Goal: Transaction & Acquisition: Purchase product/service

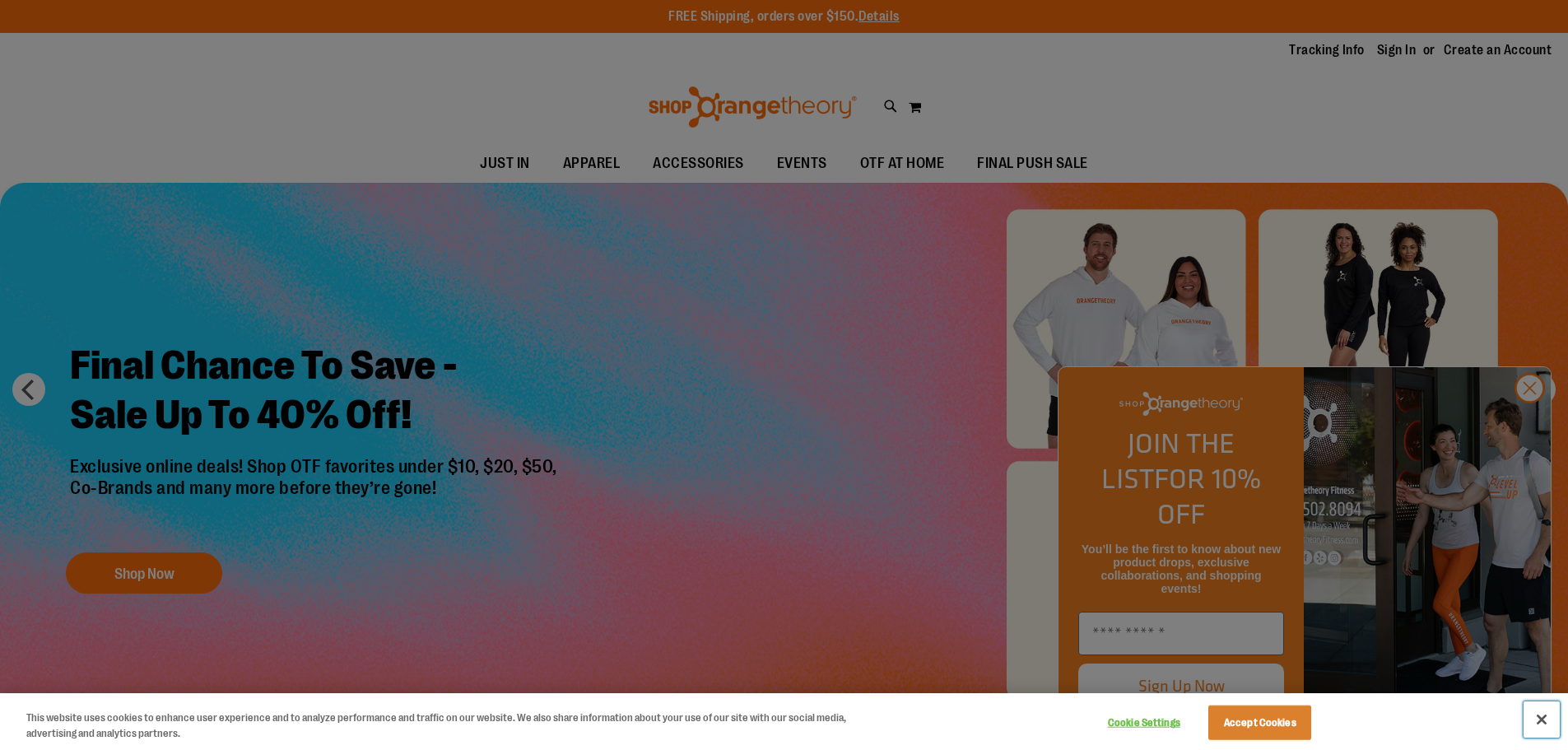
click at [1543, 721] on button "Close" at bounding box center [1541, 718] width 36 height 36
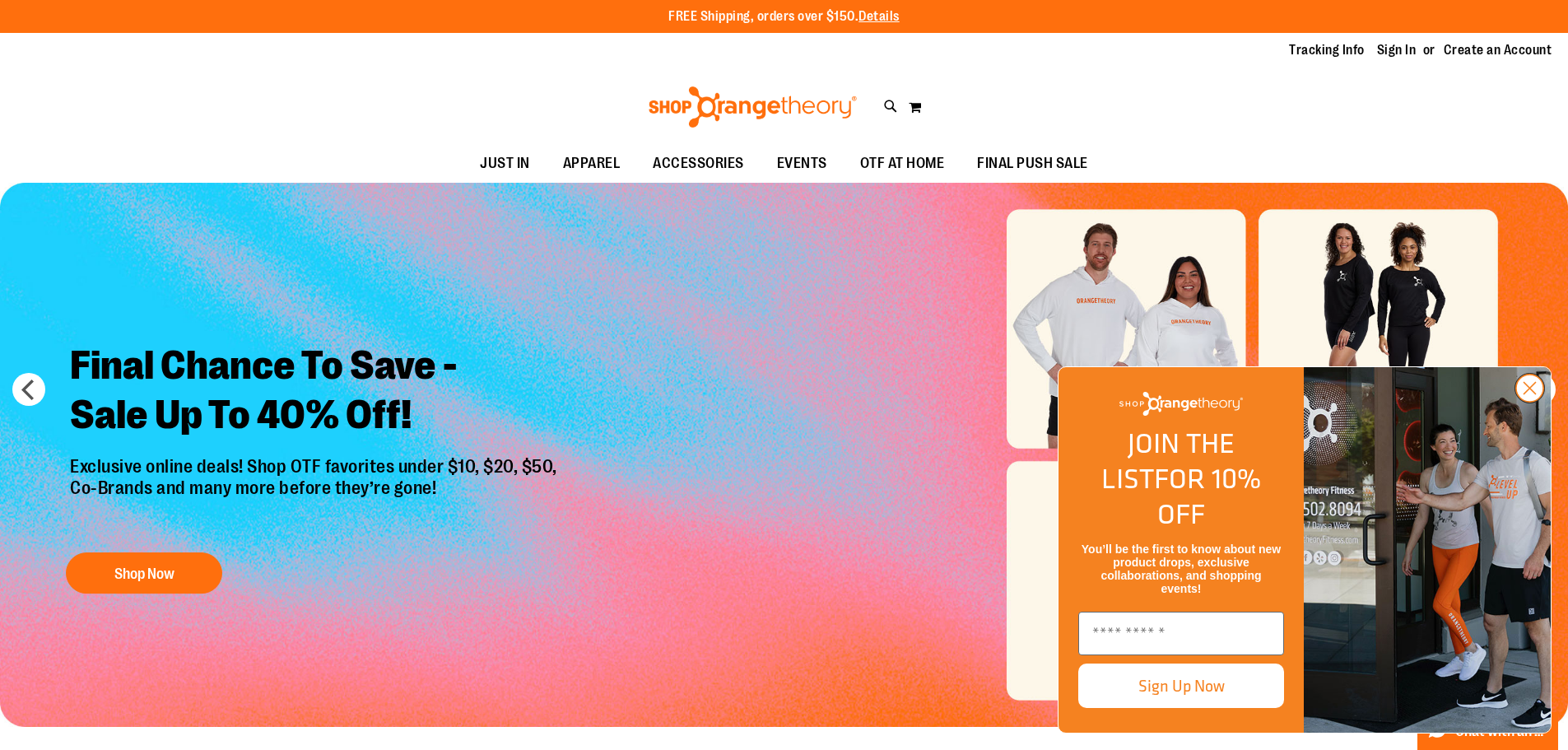
click at [1541, 401] on circle "Close dialog" at bounding box center [1529, 388] width 27 height 27
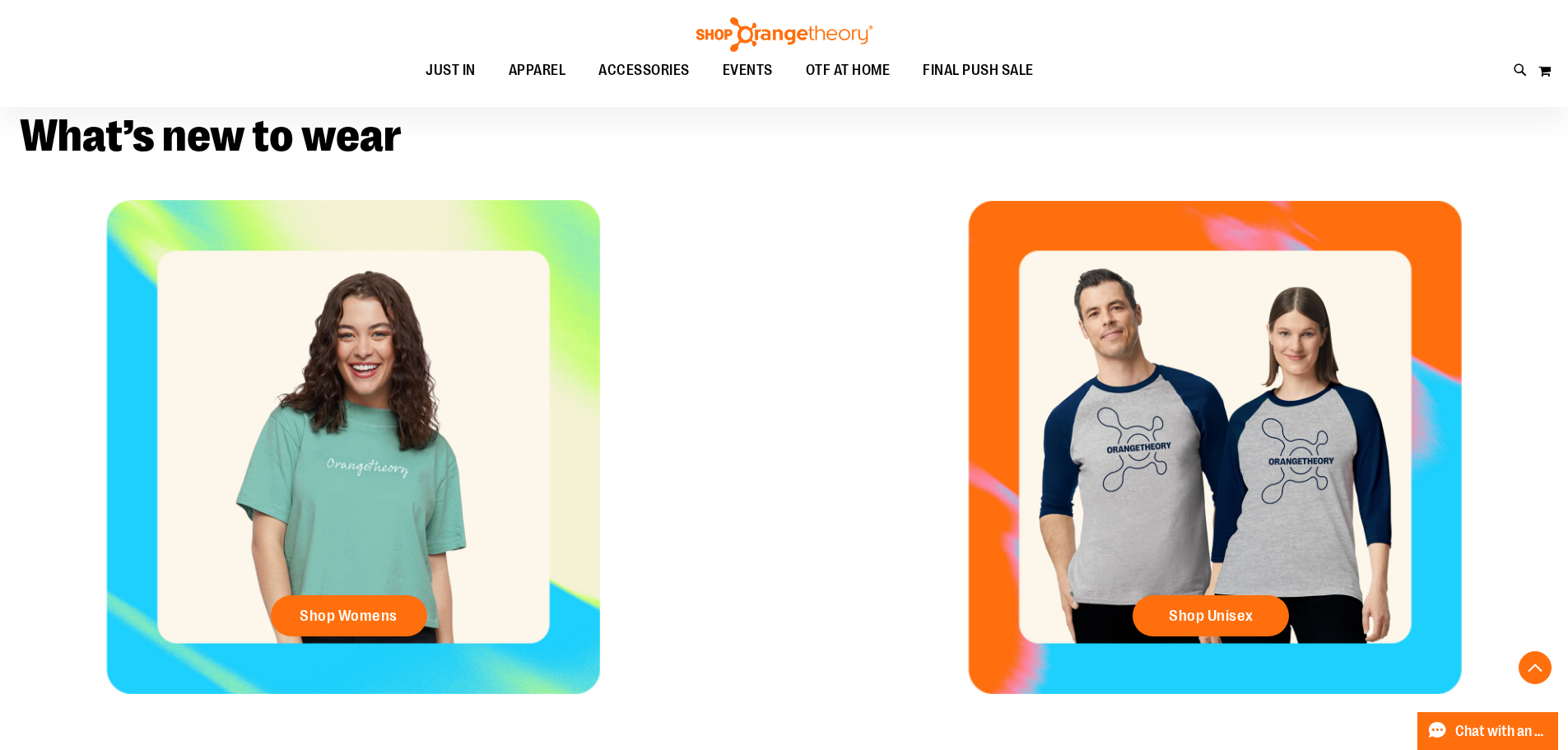
scroll to position [659, 0]
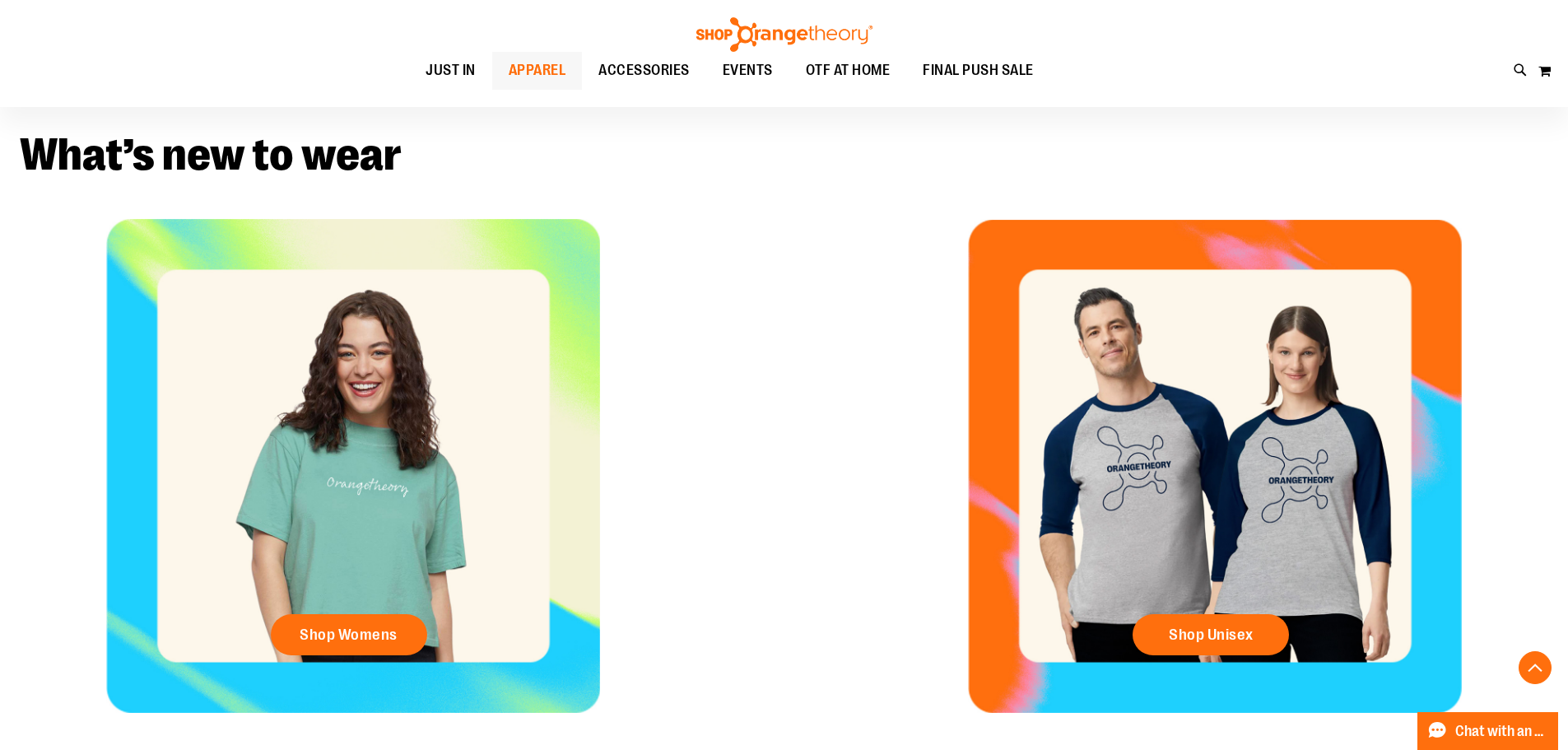
click at [522, 66] on span "APPAREL" at bounding box center [537, 71] width 58 height 37
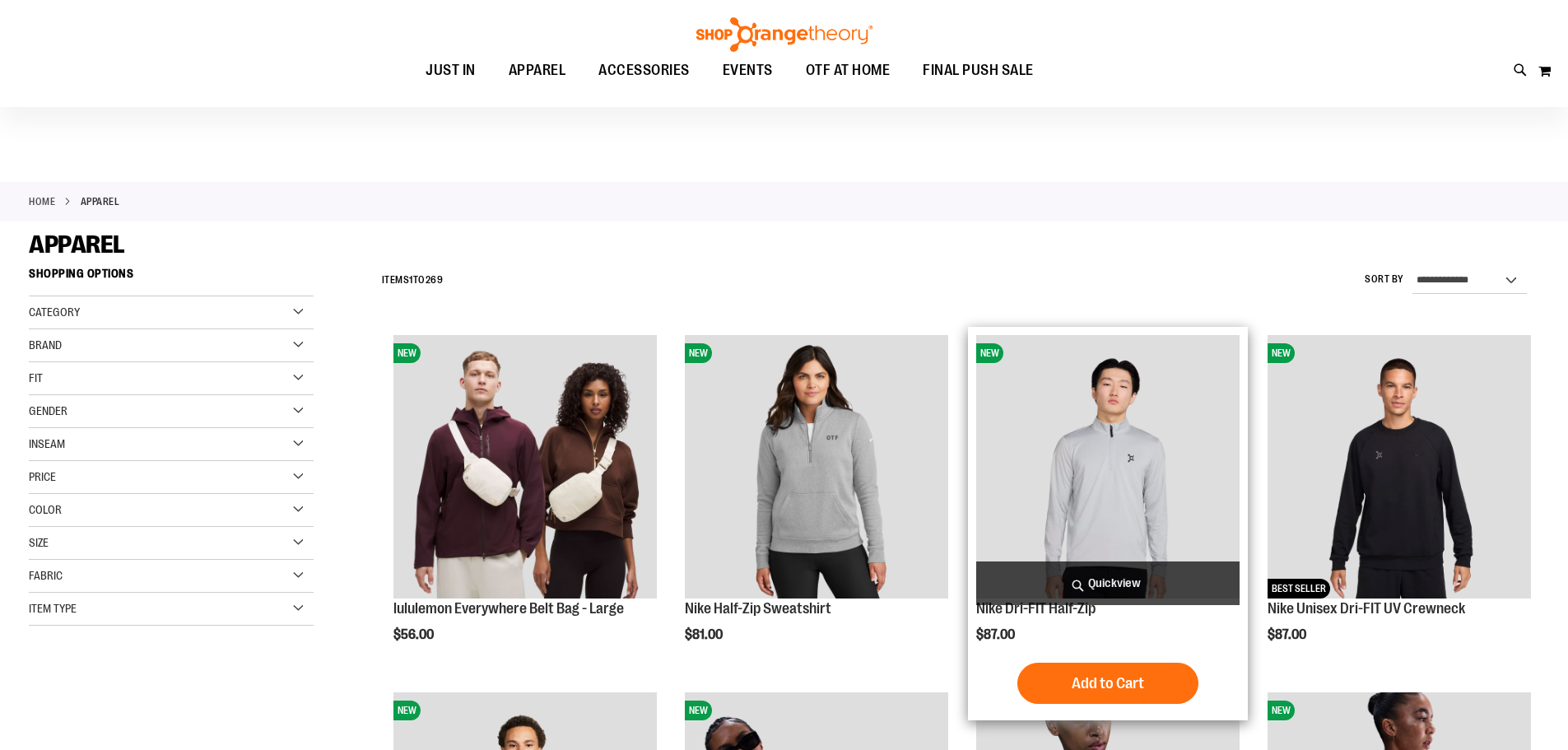
scroll to position [438, 0]
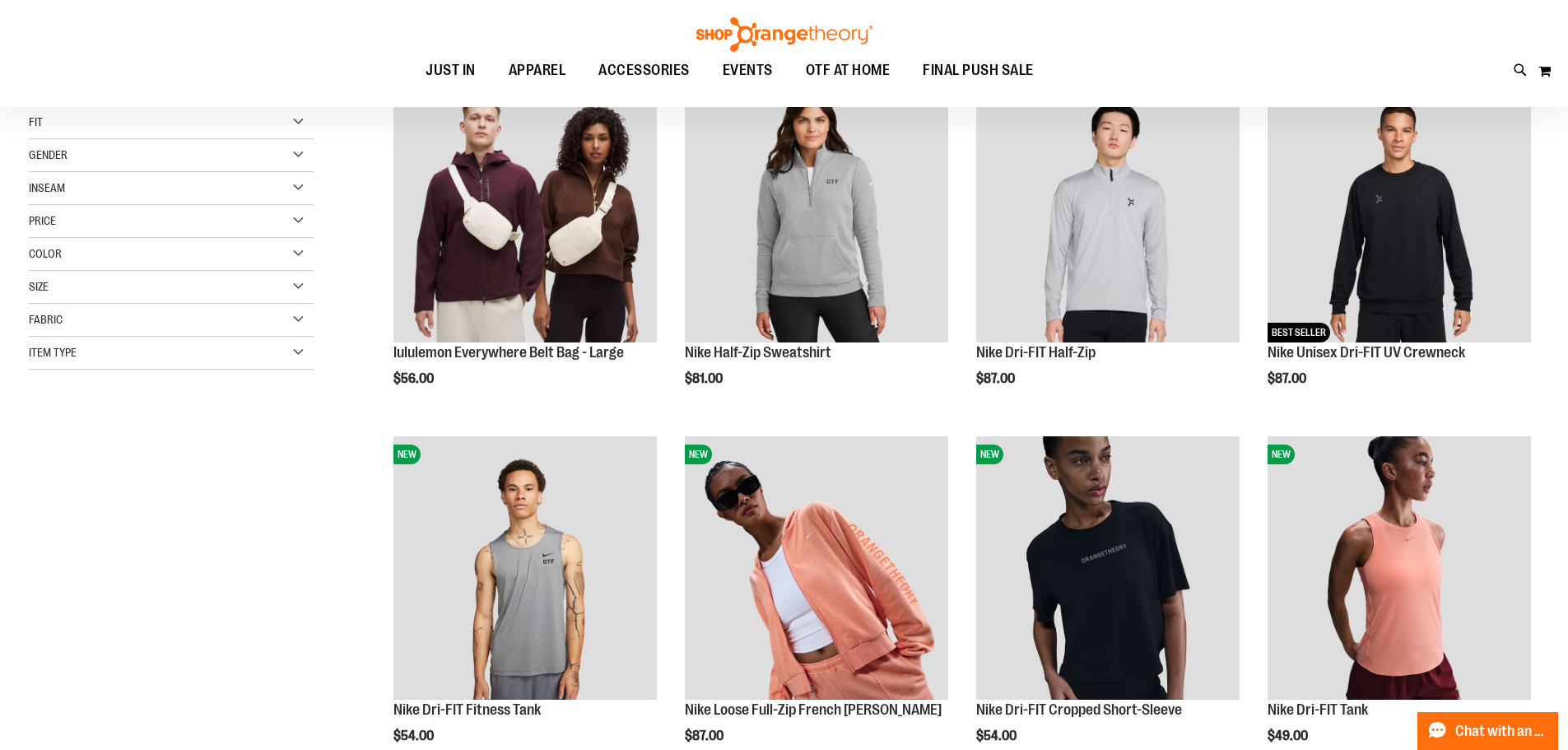
scroll to position [109, 0]
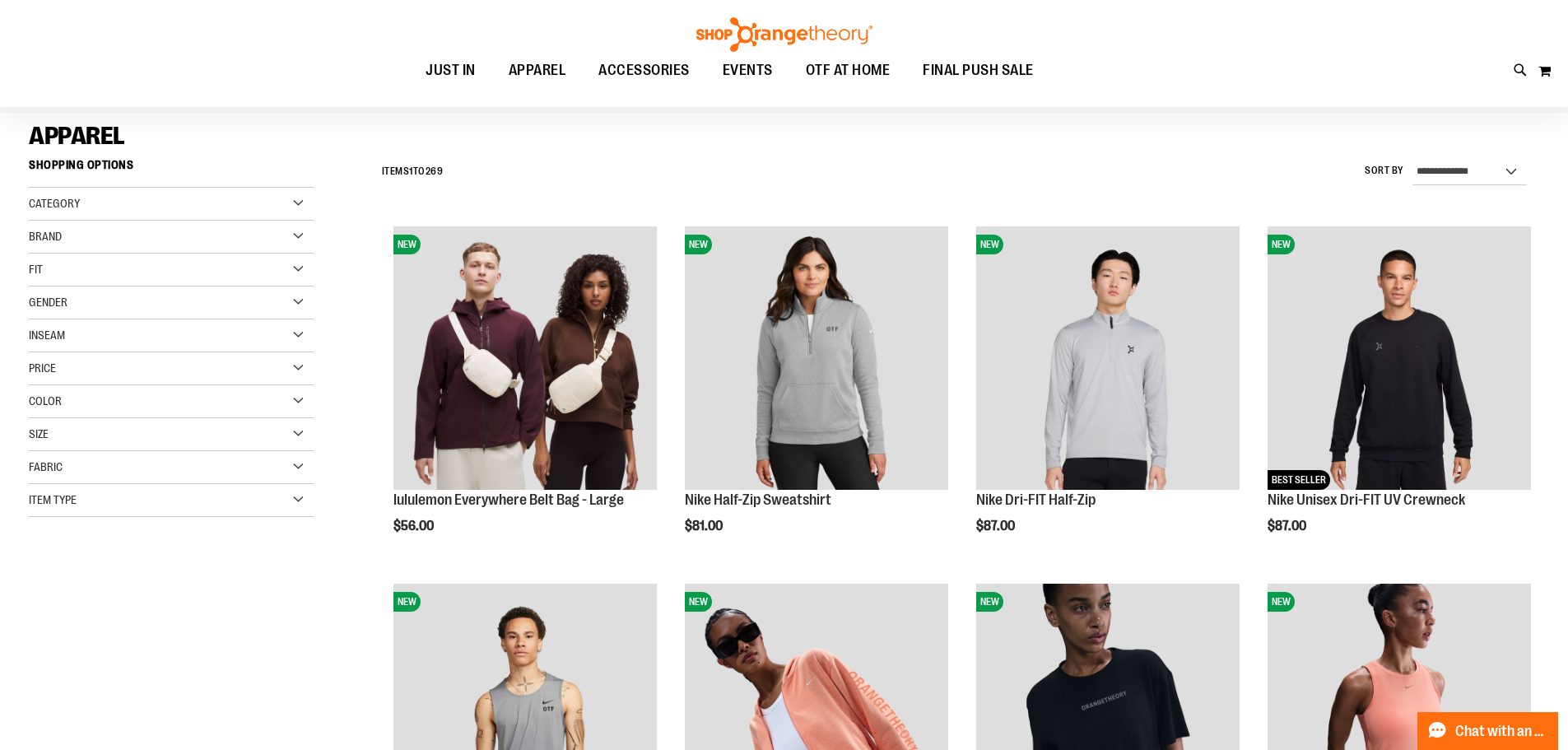
click at [207, 209] on div "Category" at bounding box center [171, 204] width 284 height 33
click at [62, 234] on link "WOMEN" at bounding box center [162, 237] width 273 height 18
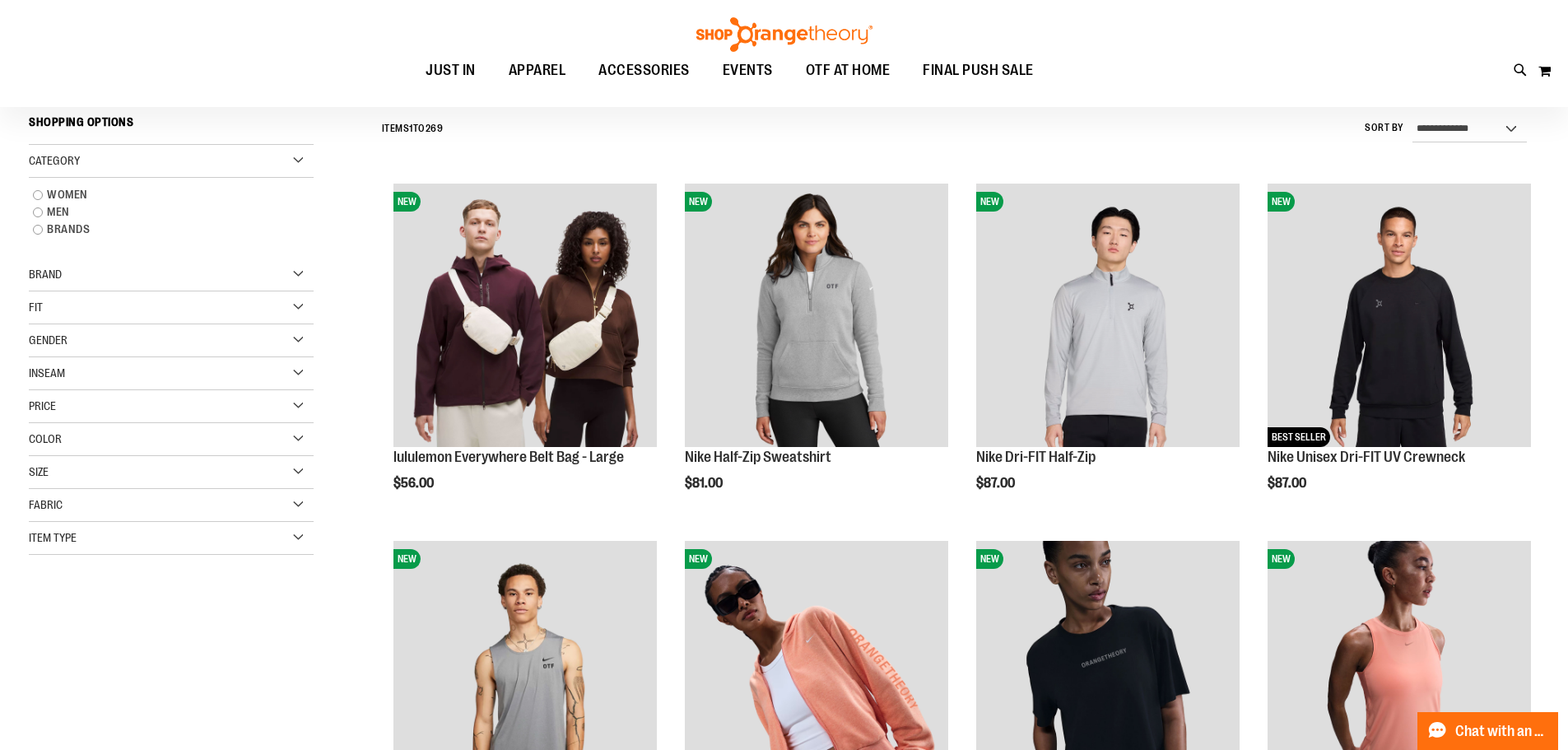
scroll to position [153, 0]
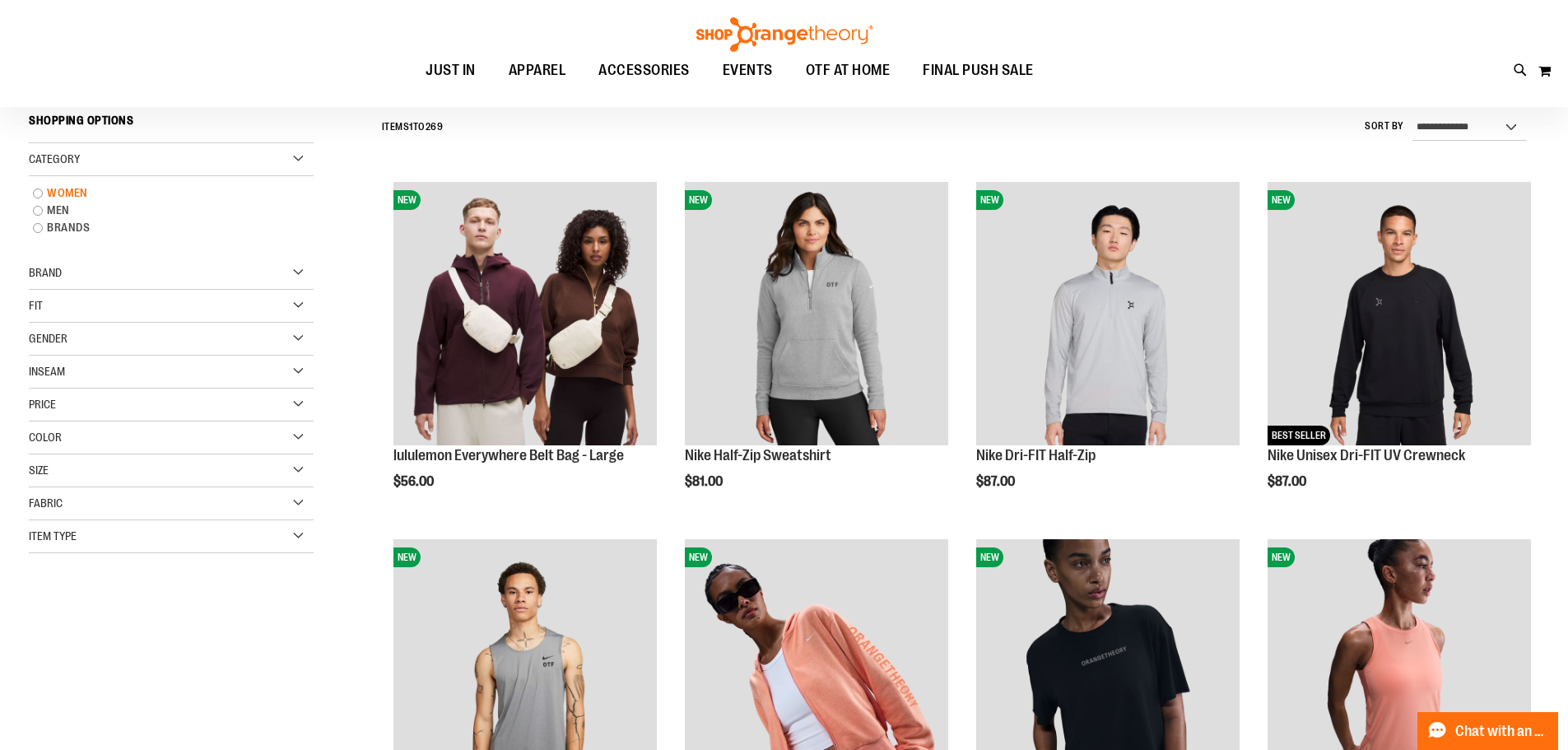
click at [40, 196] on link "WOMEN" at bounding box center [162, 192] width 273 height 18
click at [194, 158] on div "Category" at bounding box center [171, 159] width 284 height 33
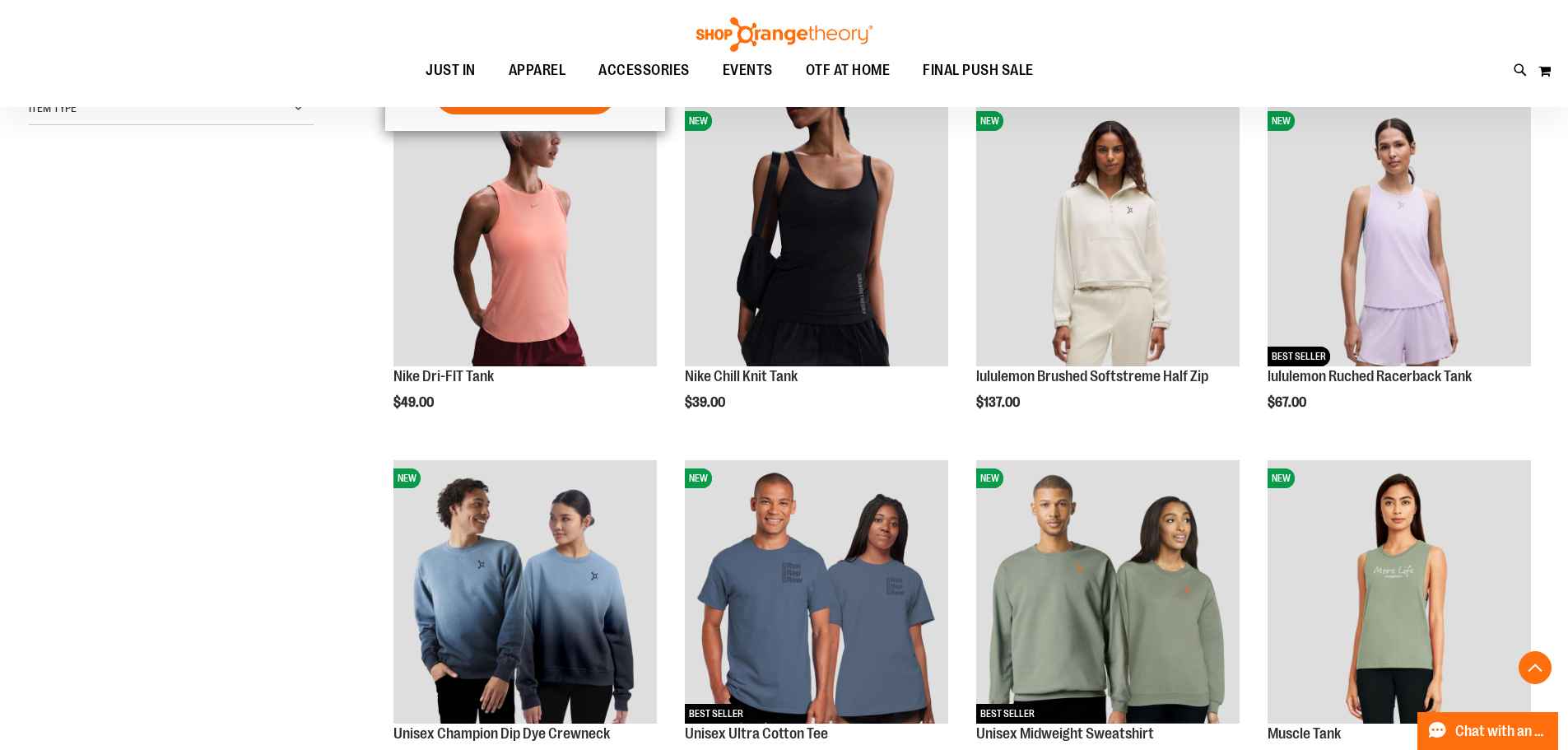
scroll to position [593, 0]
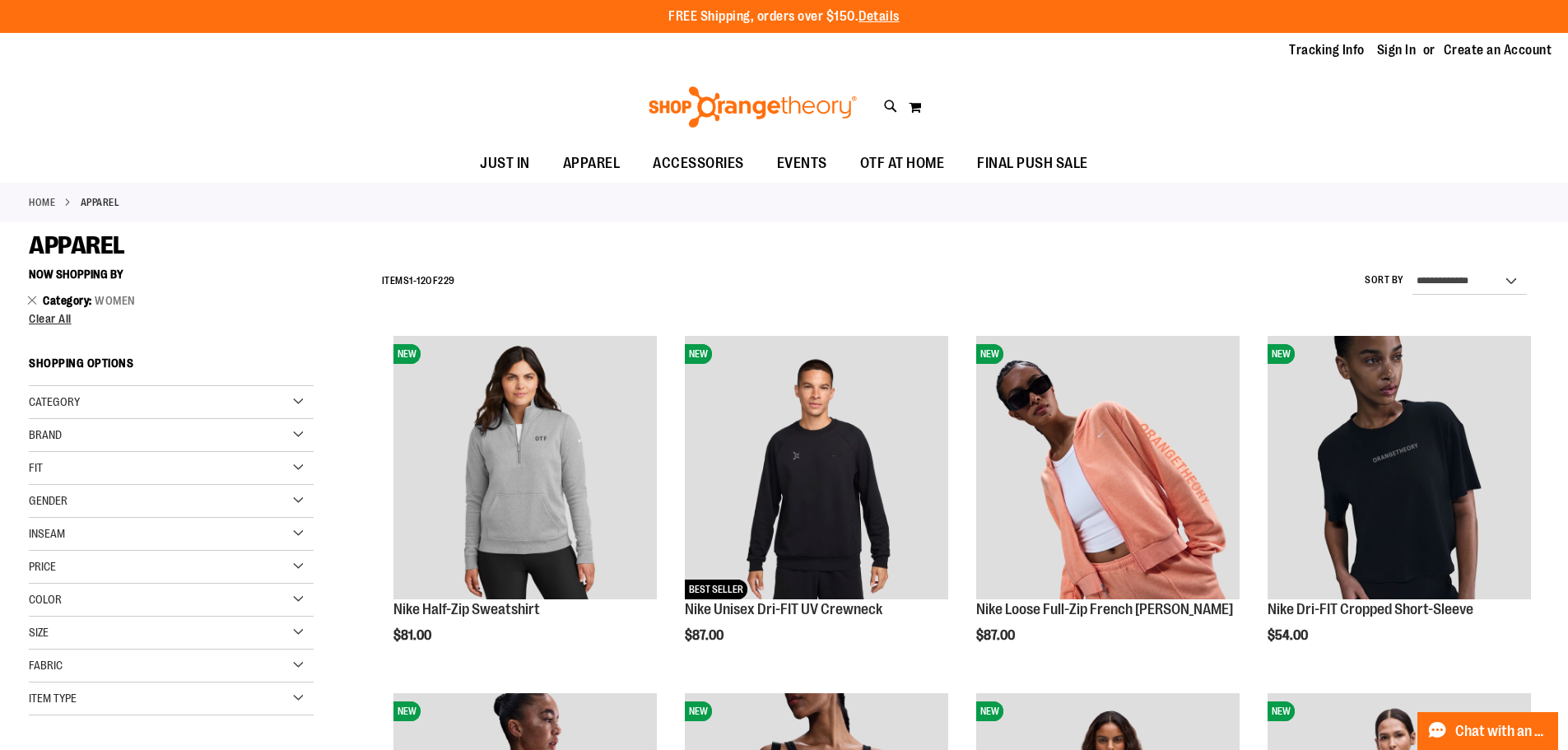
click at [32, 311] on ol "Category WOMEN Remove This Item" at bounding box center [171, 300] width 284 height 25
click at [33, 315] on span "Clear All" at bounding box center [50, 319] width 43 height 13
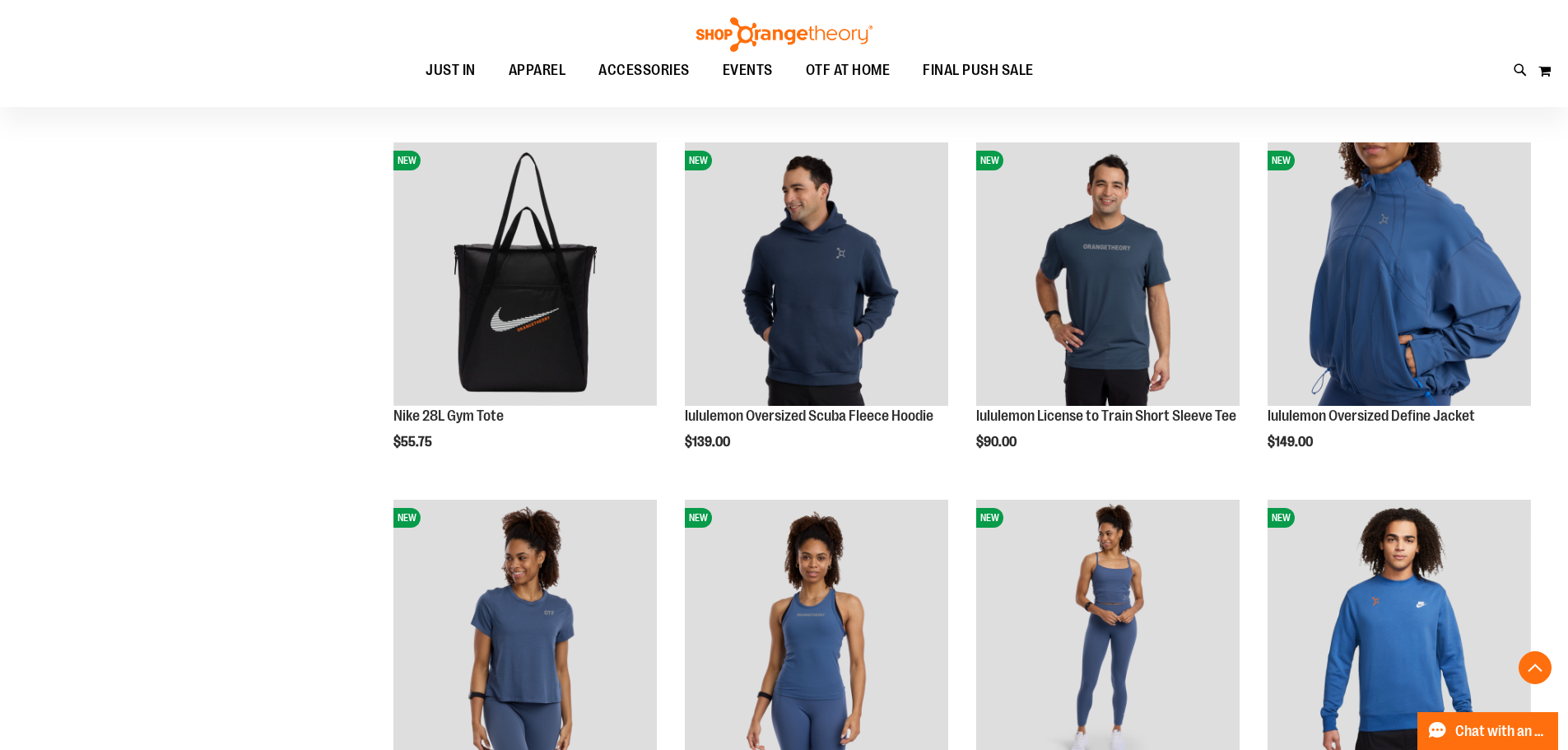
scroll to position [1627, 0]
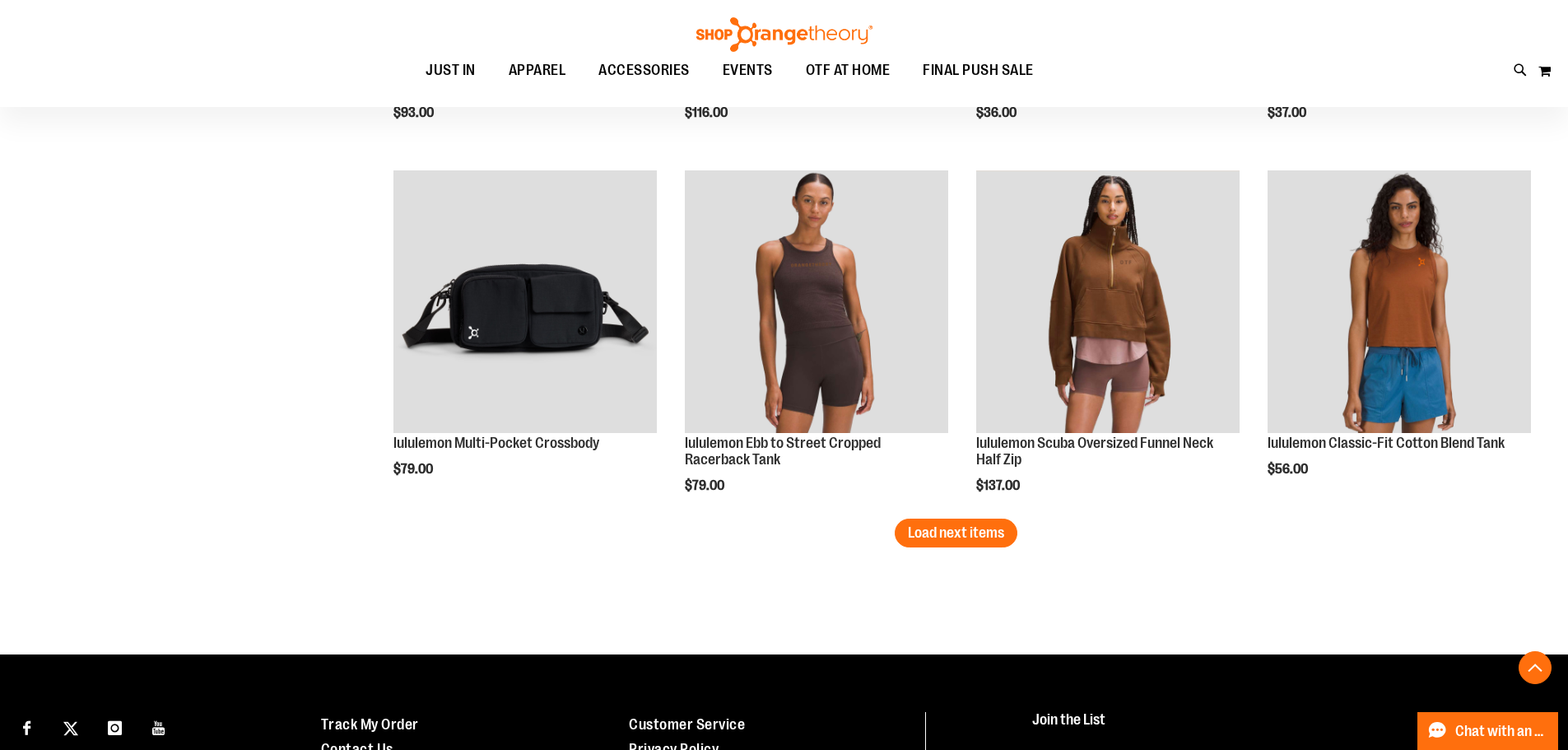
scroll to position [3053, 0]
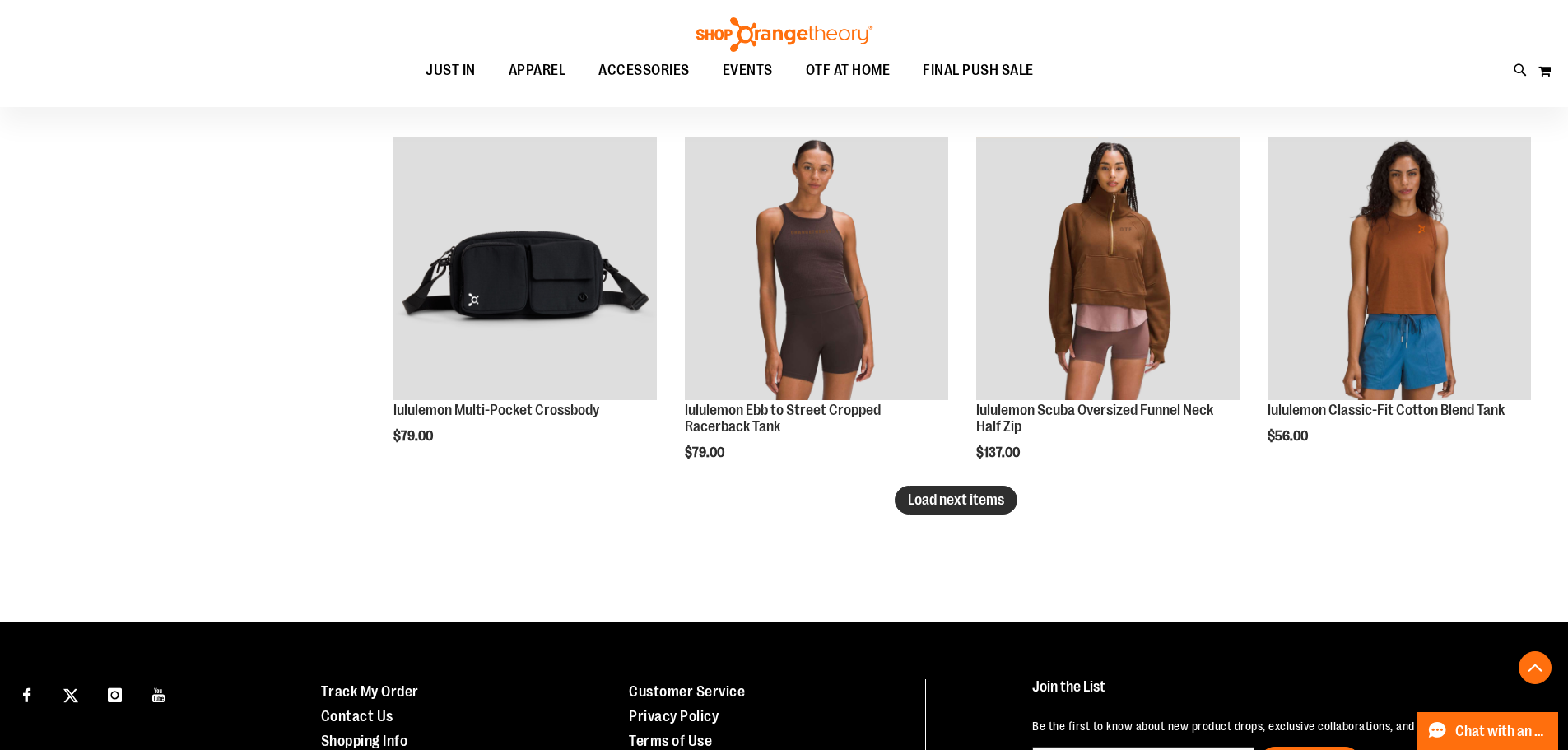
click at [969, 505] on span "Load next items" at bounding box center [956, 500] width 97 height 17
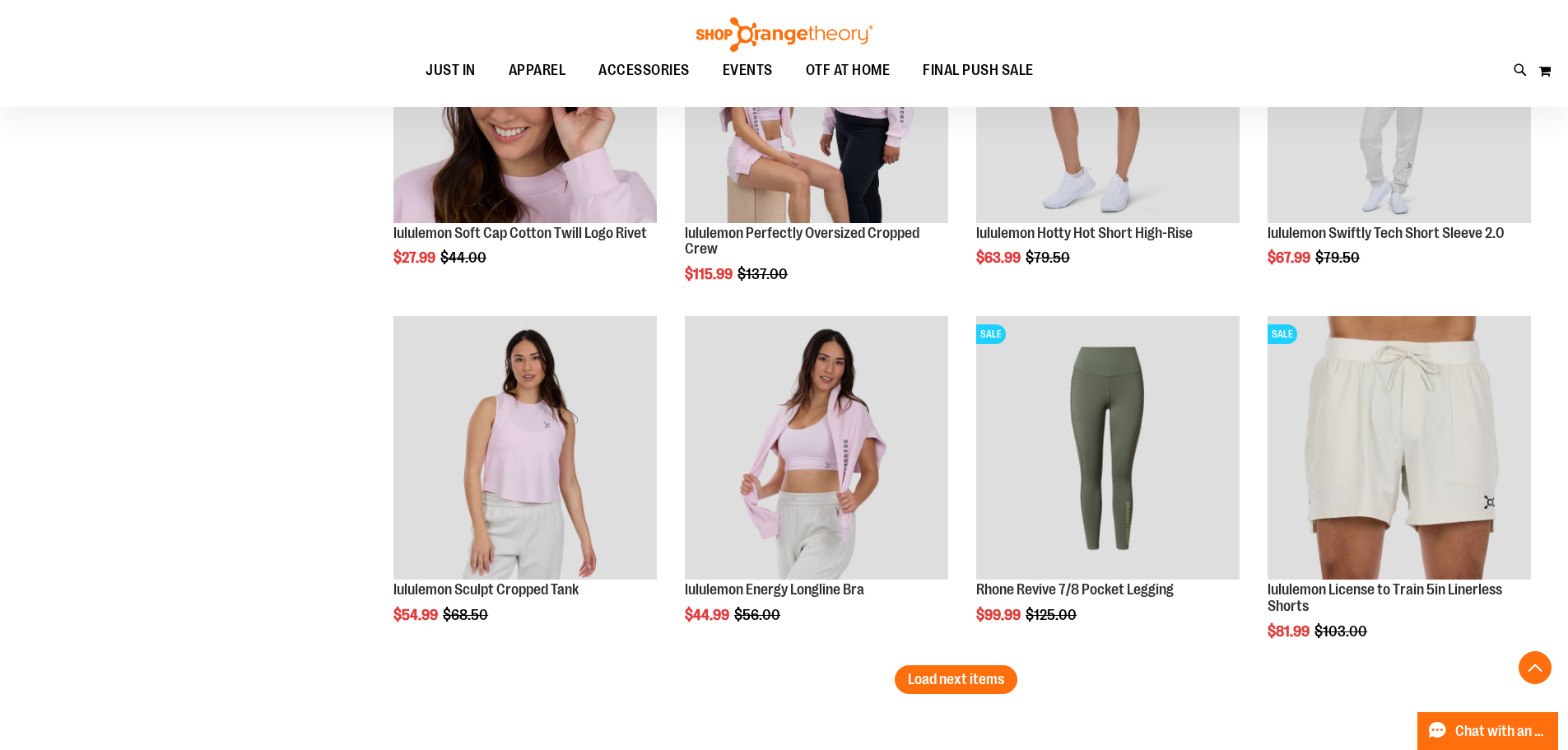
scroll to position [4041, 0]
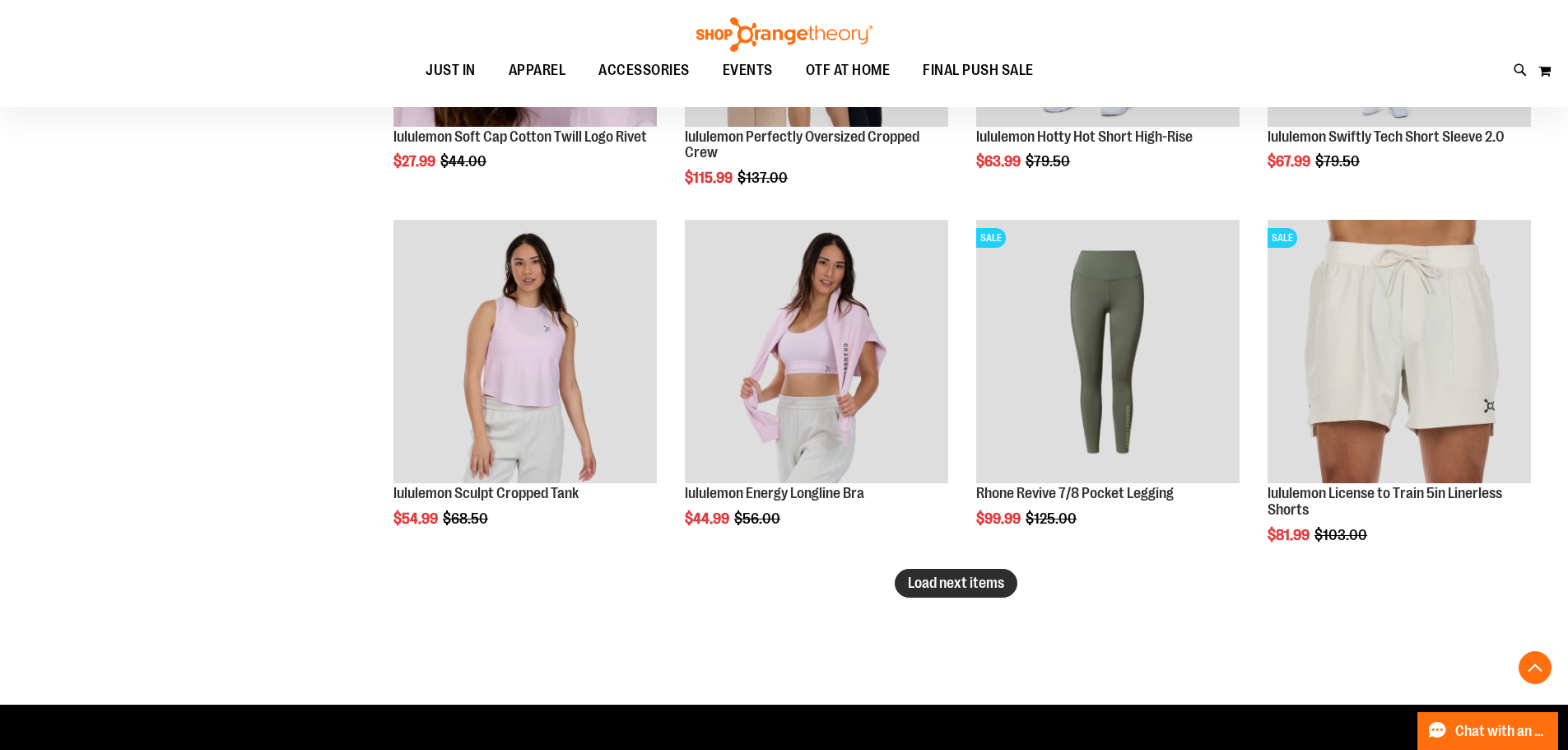
click at [975, 572] on button "Load next items" at bounding box center [956, 583] width 123 height 29
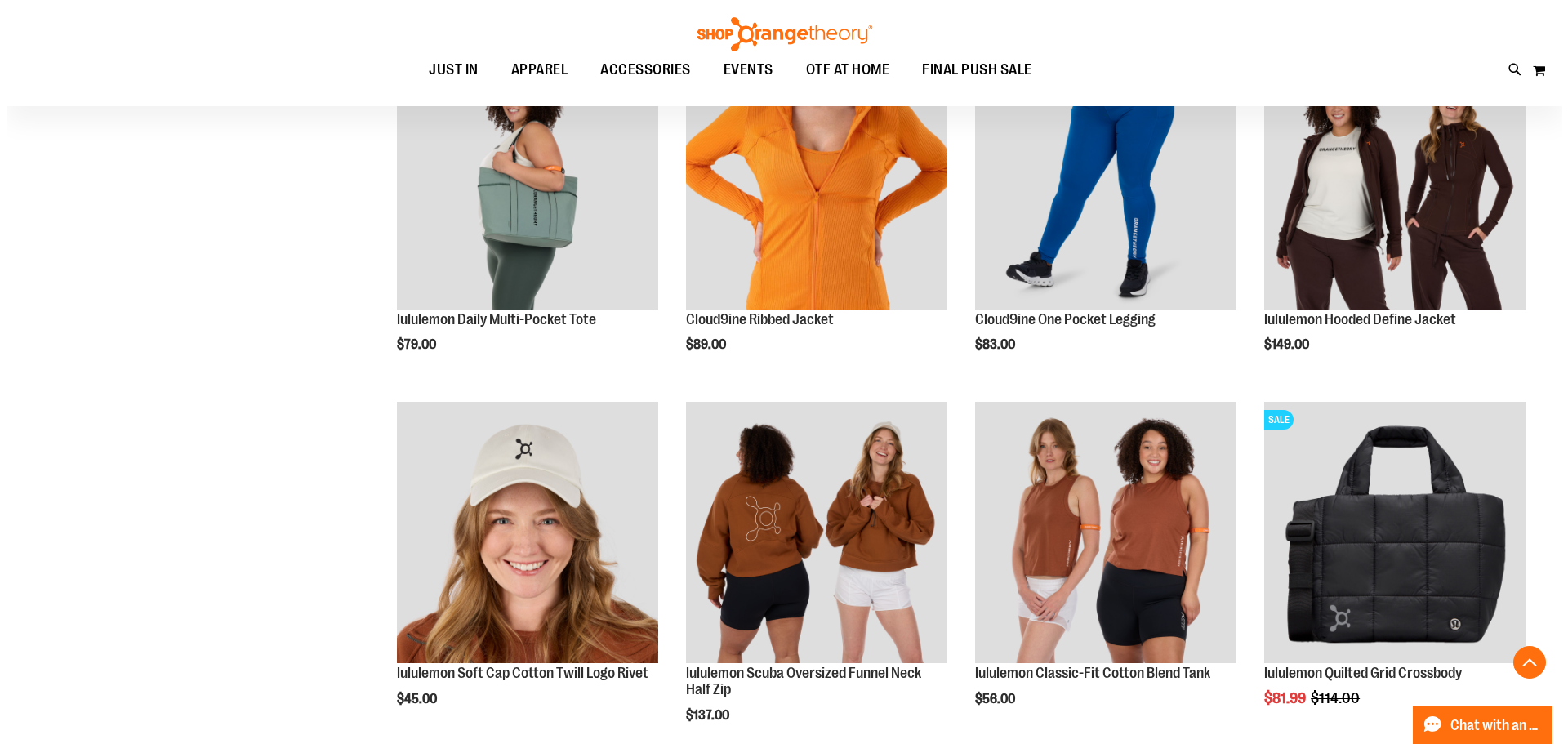
scroll to position [5096, 0]
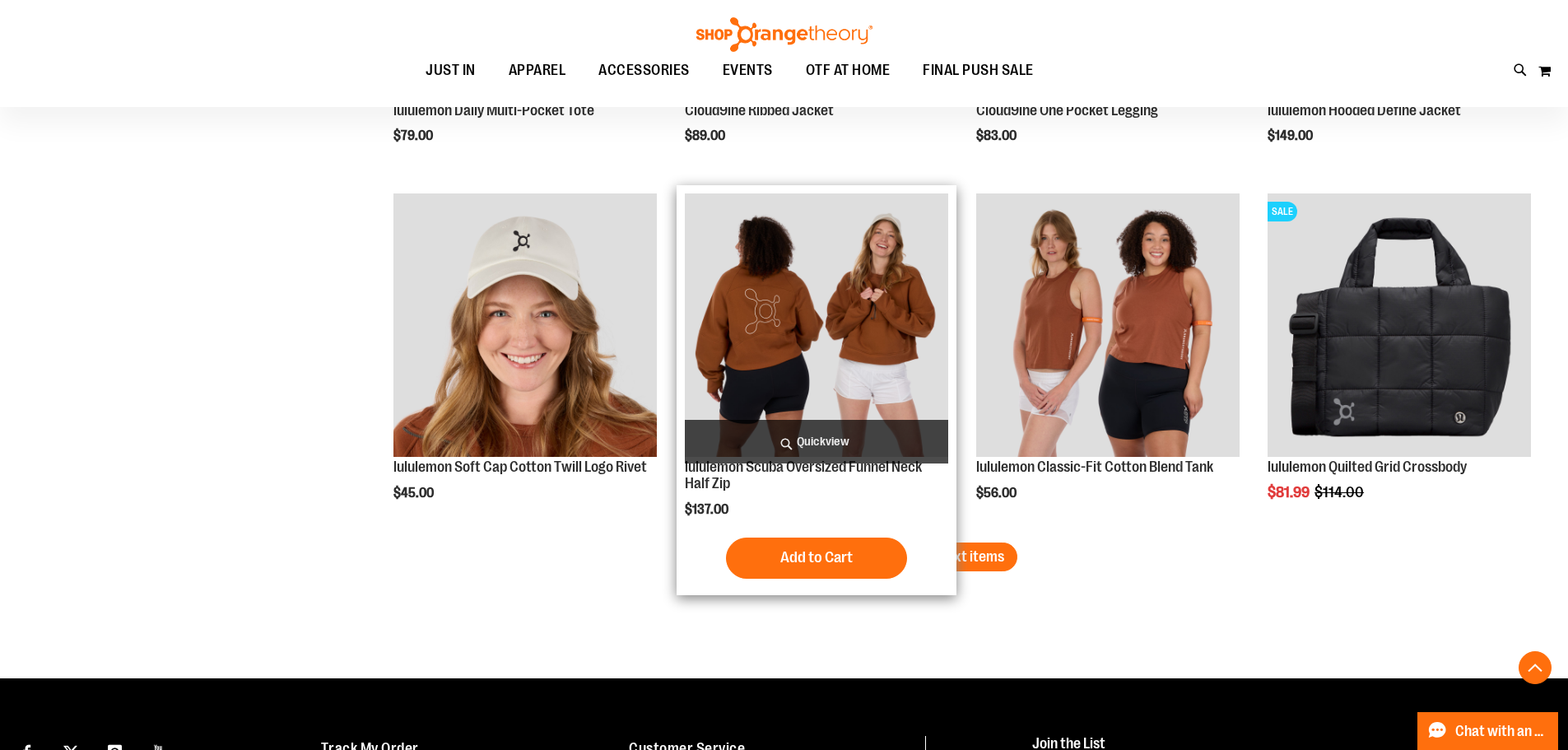
click at [838, 437] on span "Quickview" at bounding box center [816, 441] width 263 height 44
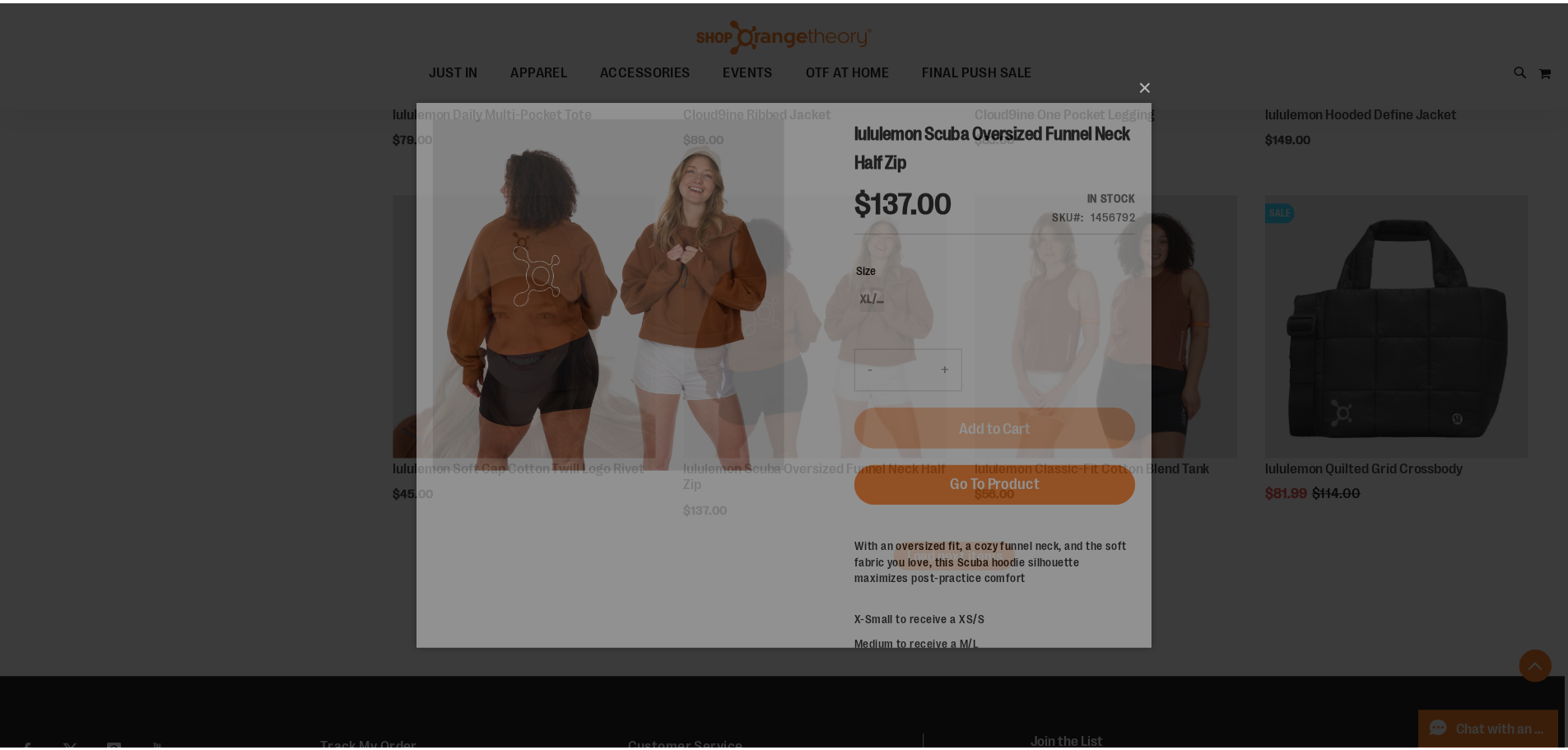
scroll to position [0, 0]
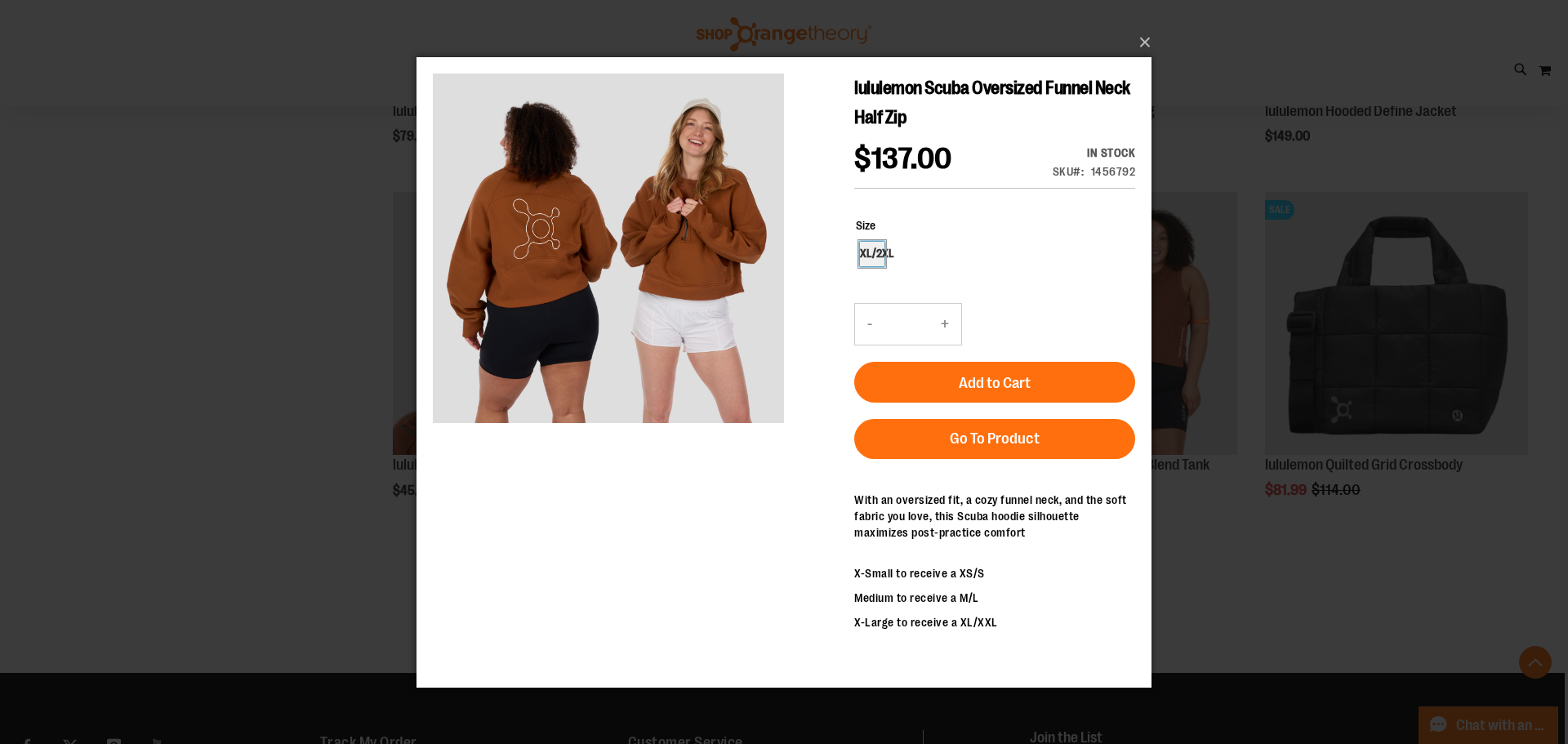
click at [874, 252] on div "XL/2XL" at bounding box center [872, 253] width 25 height 25
type input "***"
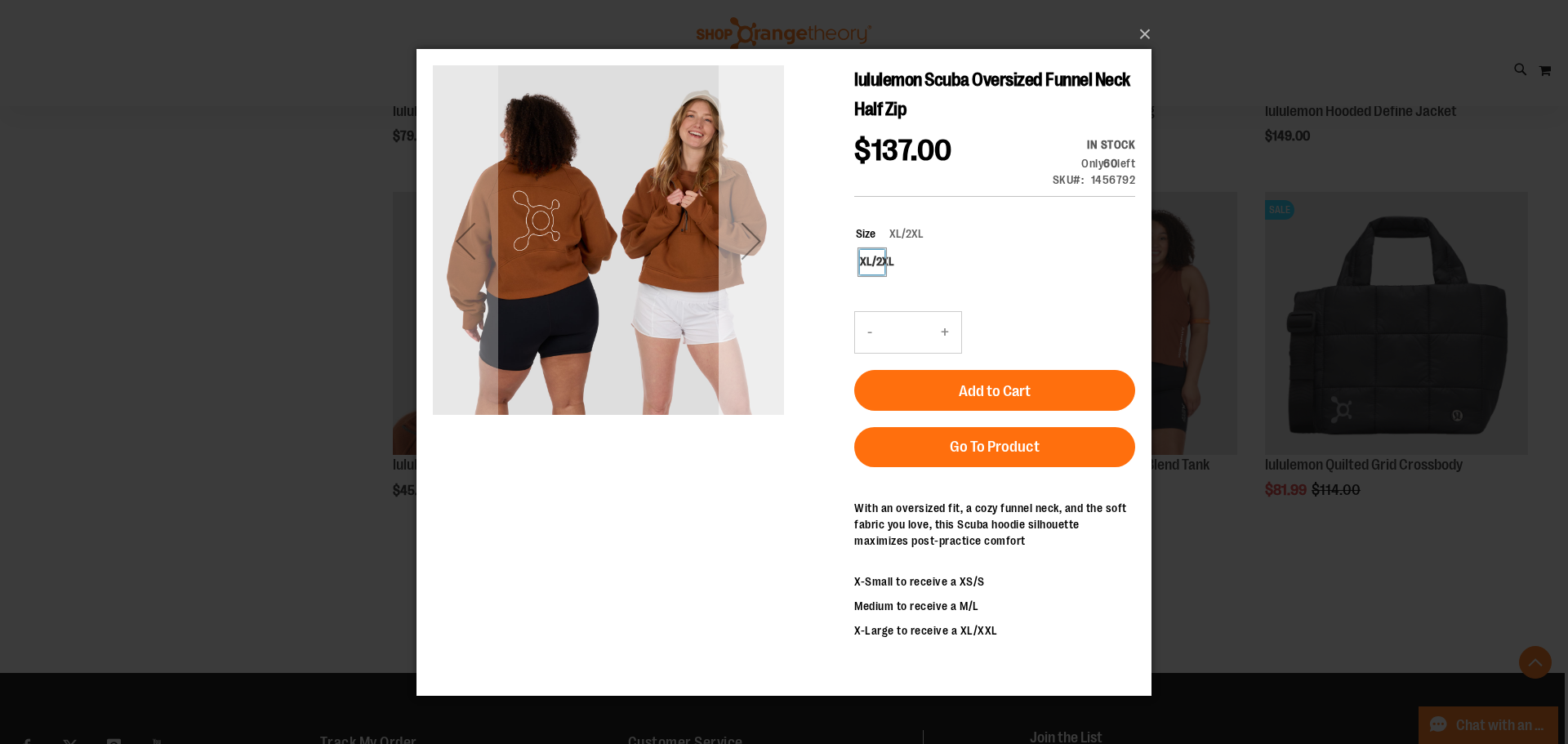
click at [769, 240] on div "Next" at bounding box center [751, 240] width 65 height 65
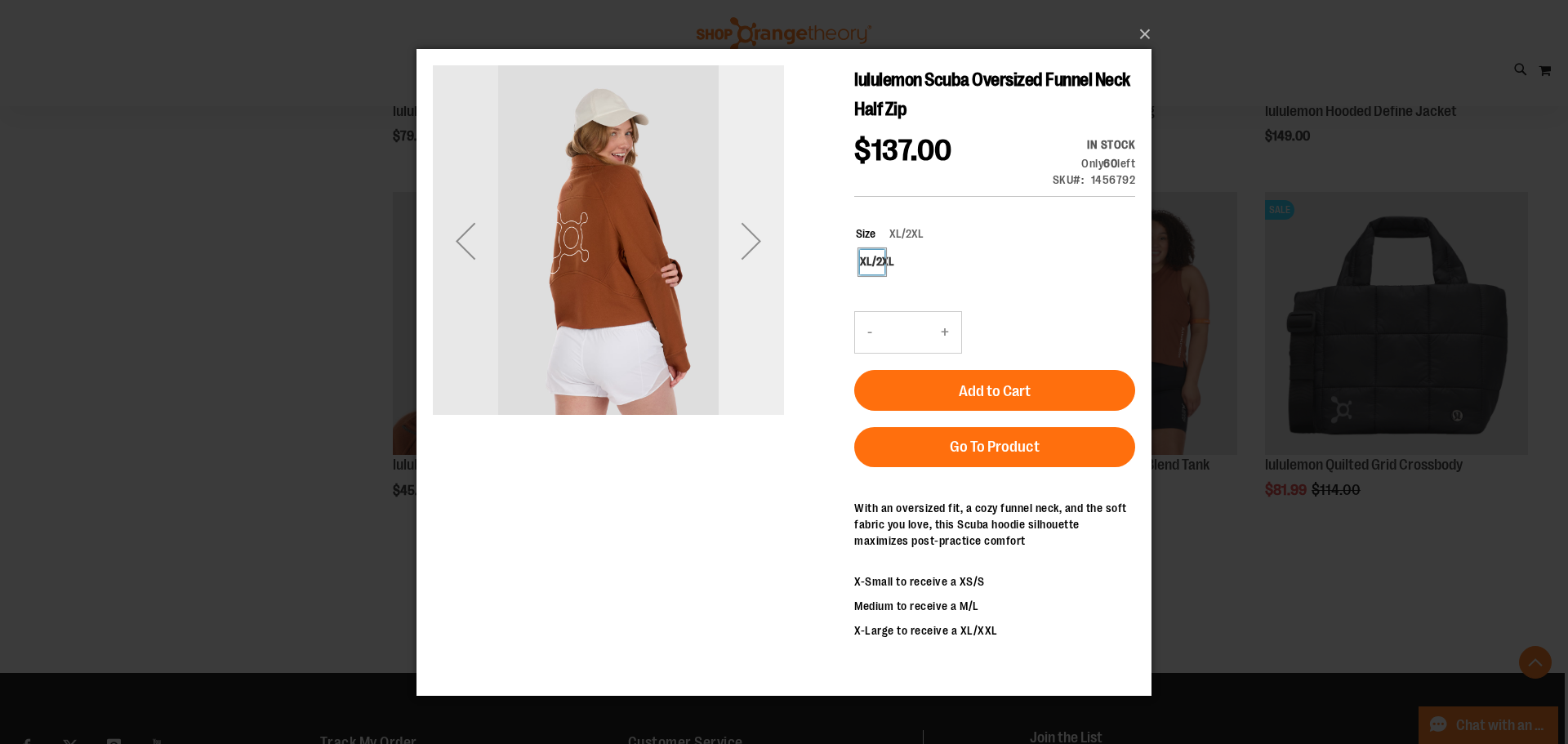
click at [769, 246] on div "Next" at bounding box center [751, 240] width 65 height 65
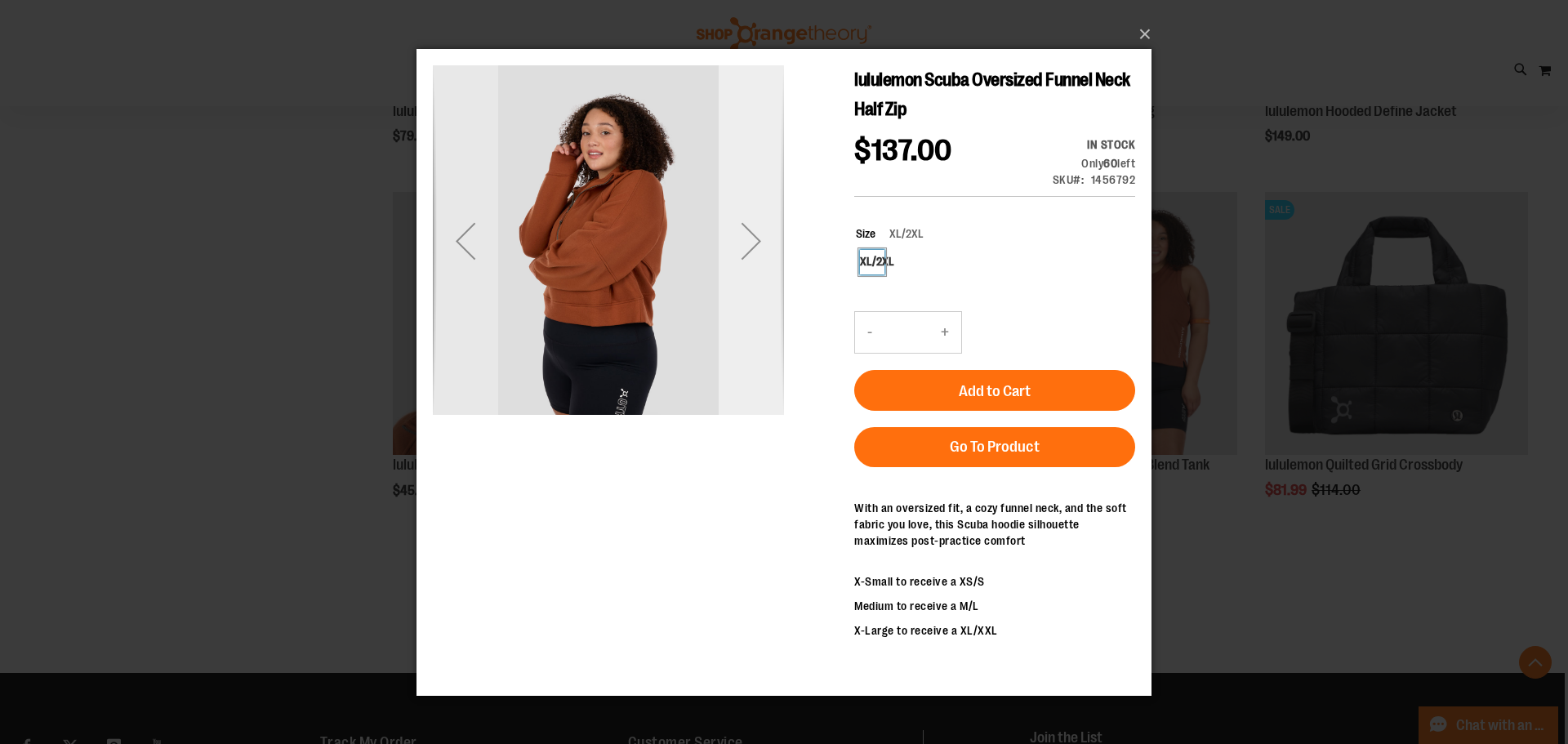
click at [771, 245] on div "Next" at bounding box center [751, 240] width 65 height 65
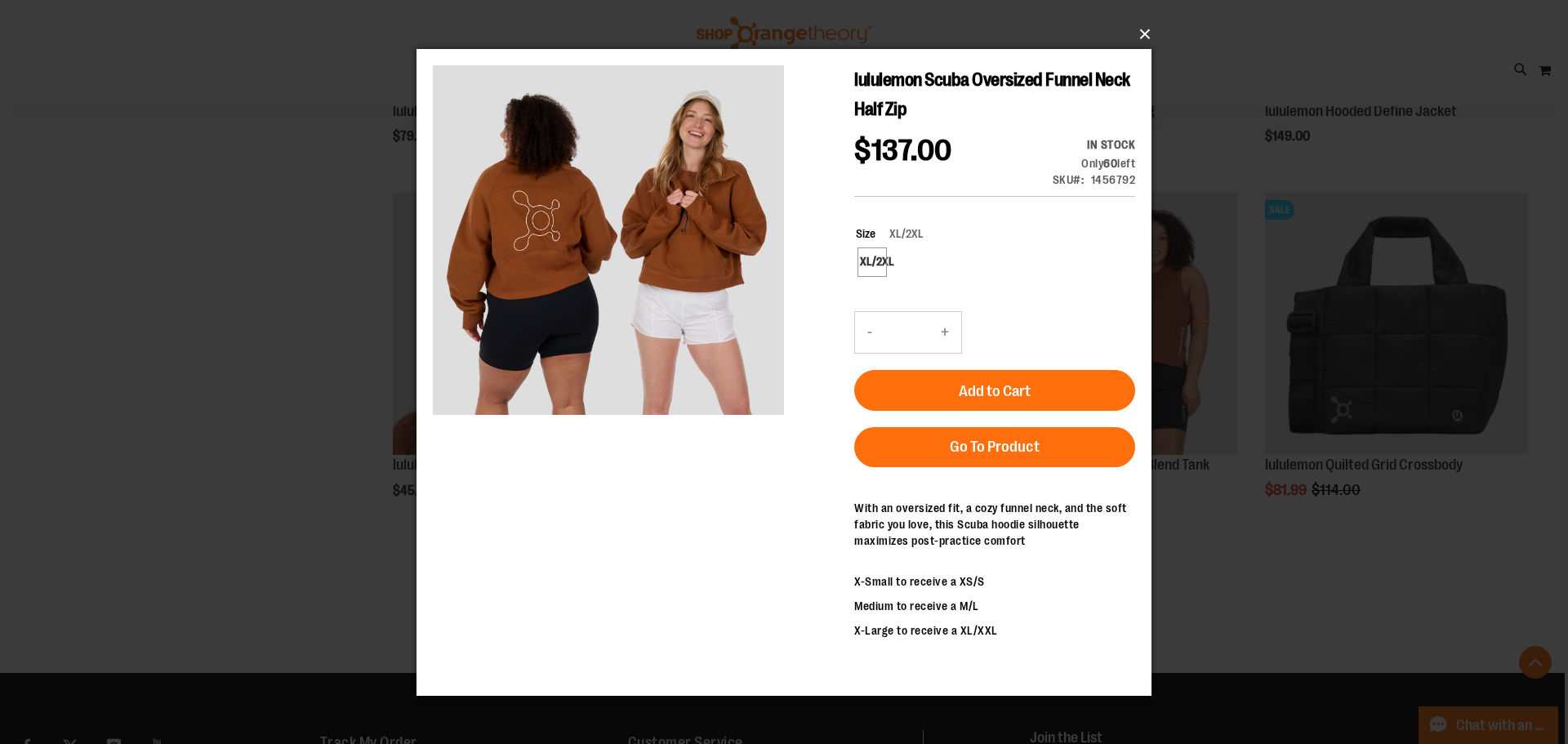
click at [1150, 33] on button "×" at bounding box center [789, 34] width 735 height 36
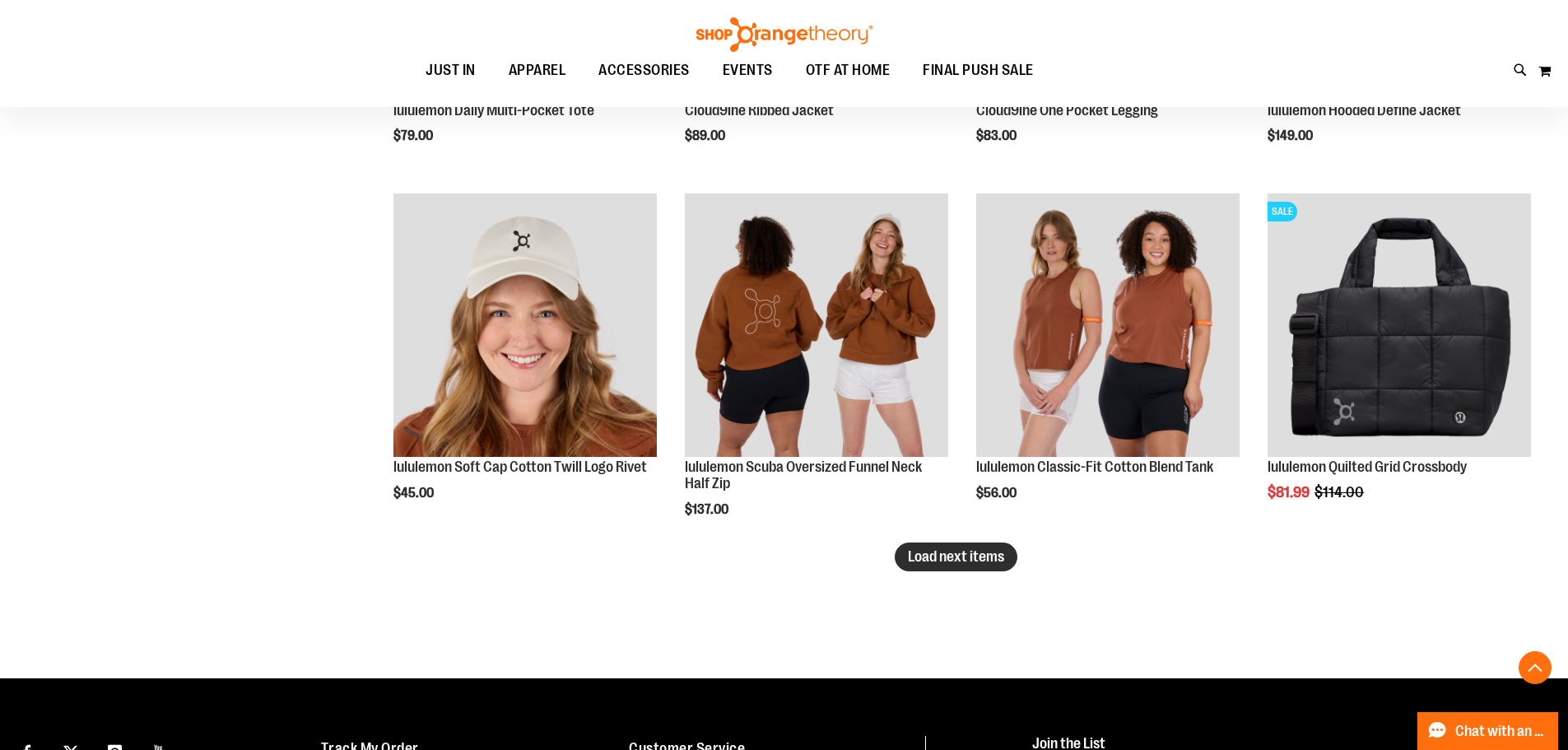
click at [980, 566] on button "Load next items" at bounding box center [956, 557] width 123 height 29
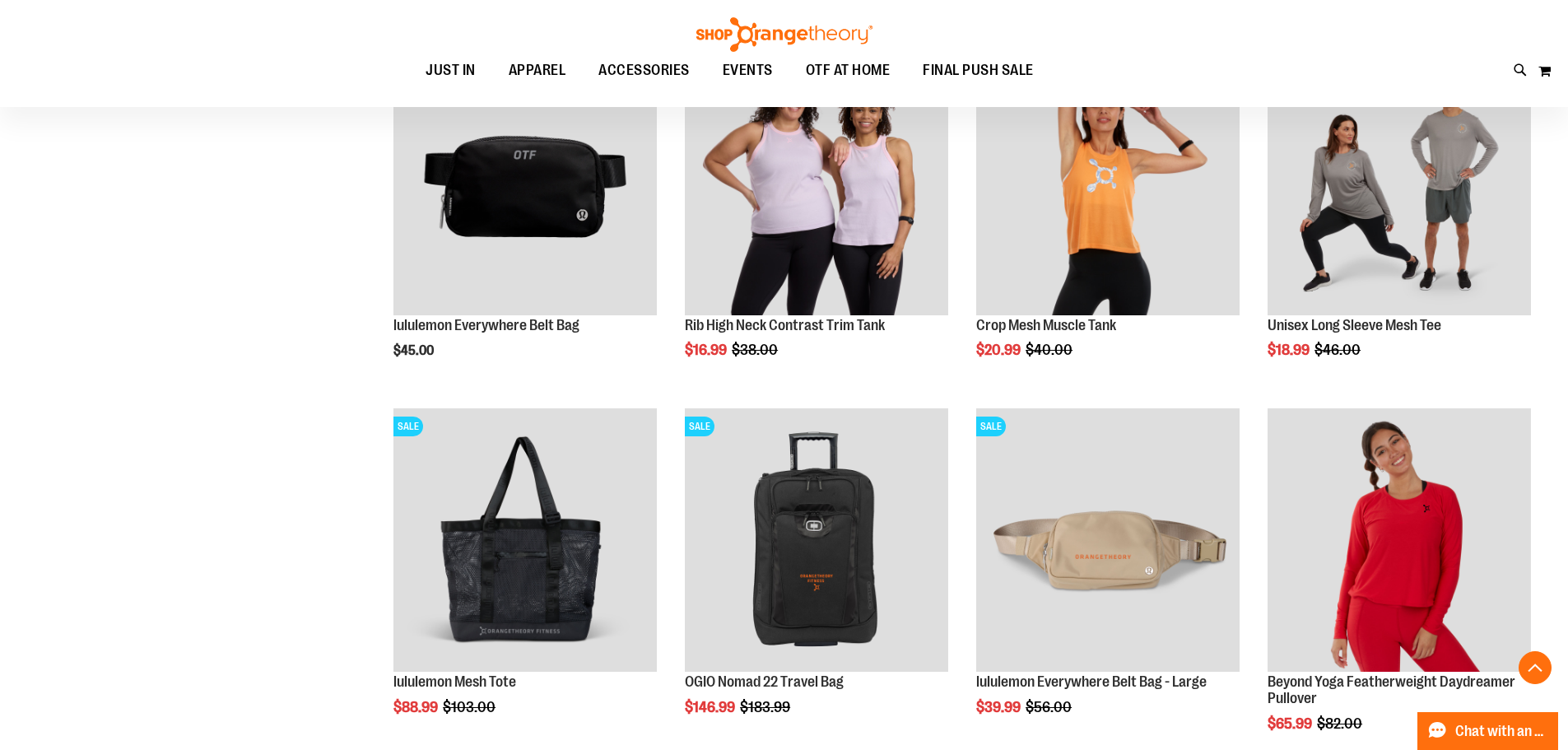
scroll to position [6125, 0]
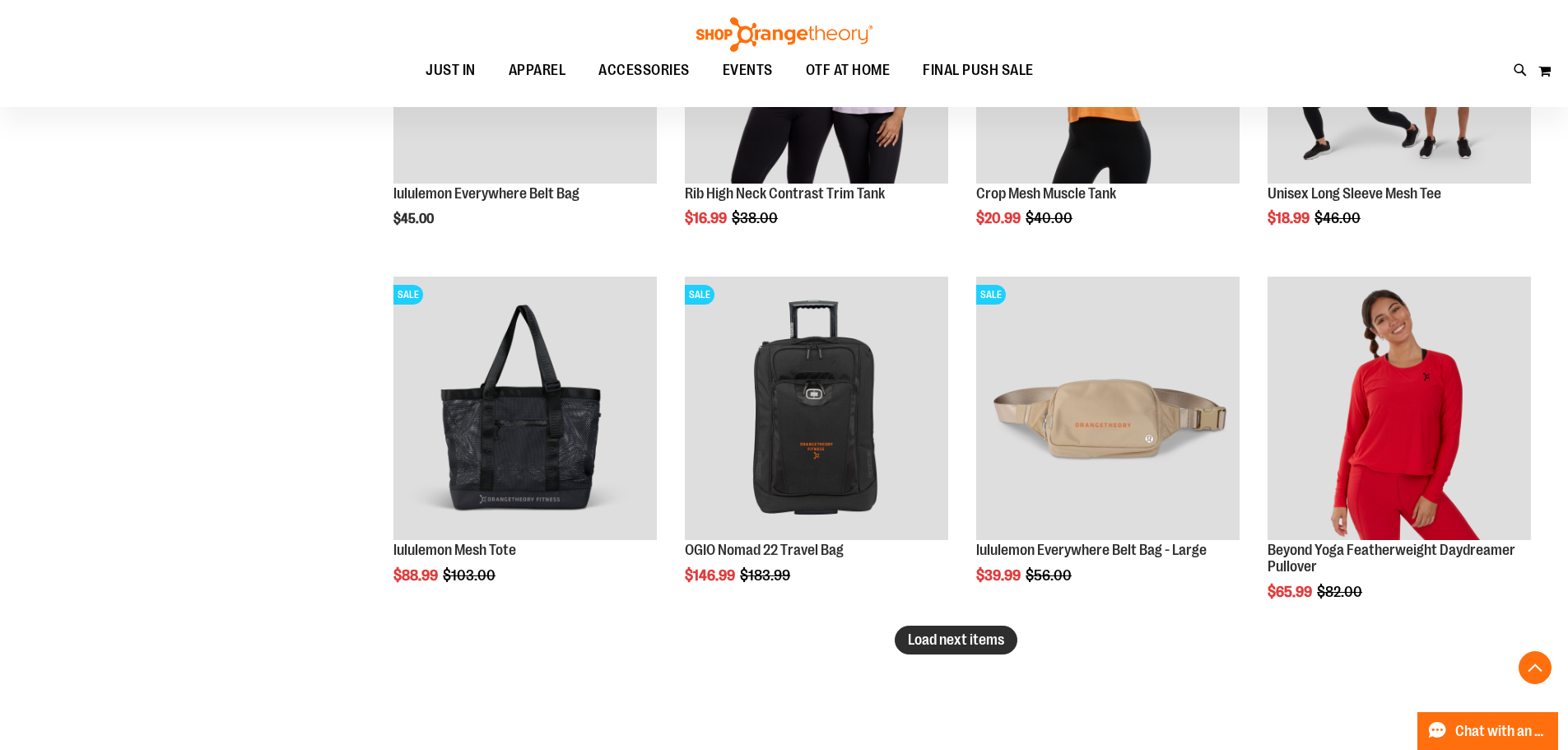
click at [926, 641] on span "Load next items" at bounding box center [956, 639] width 97 height 17
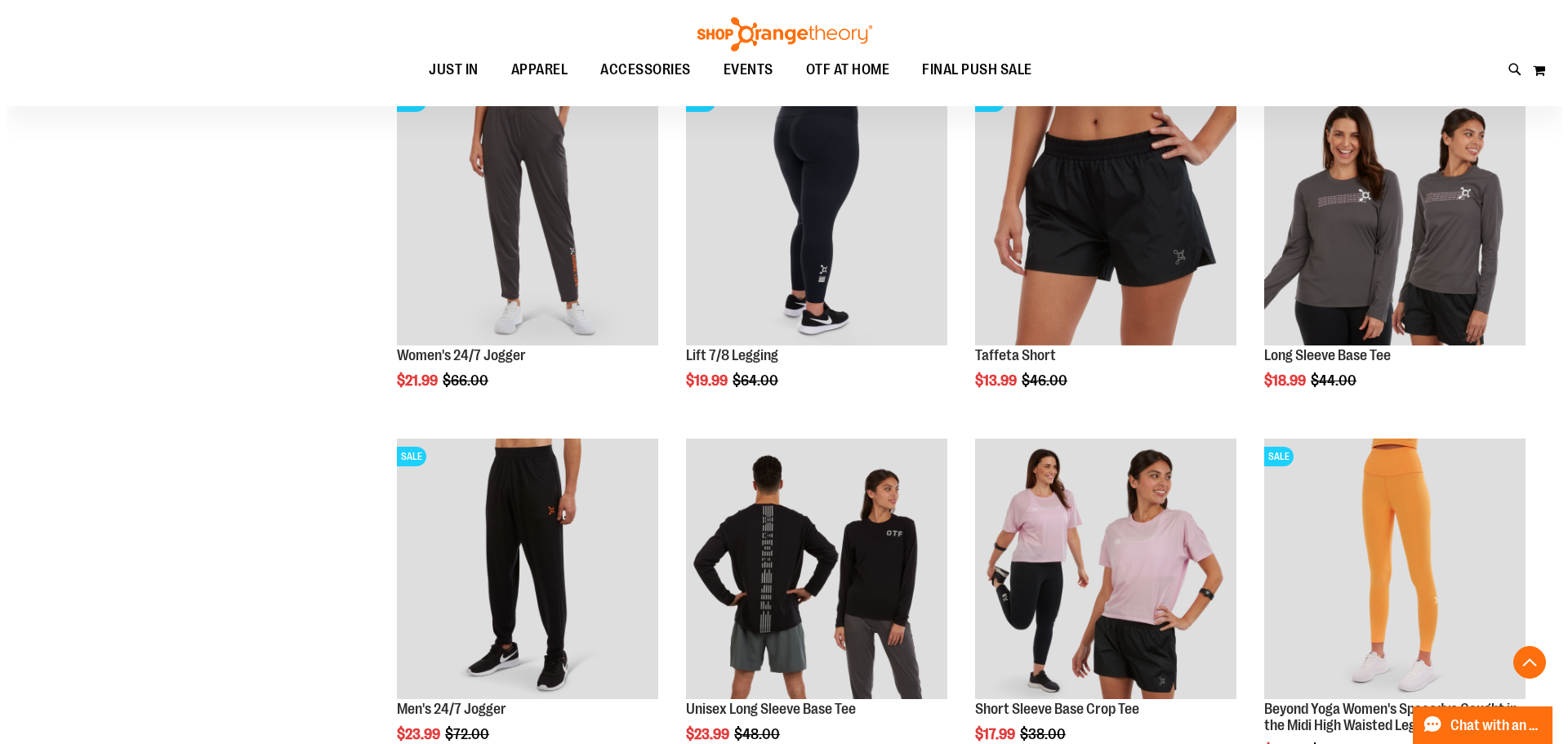
scroll to position [6513, 0]
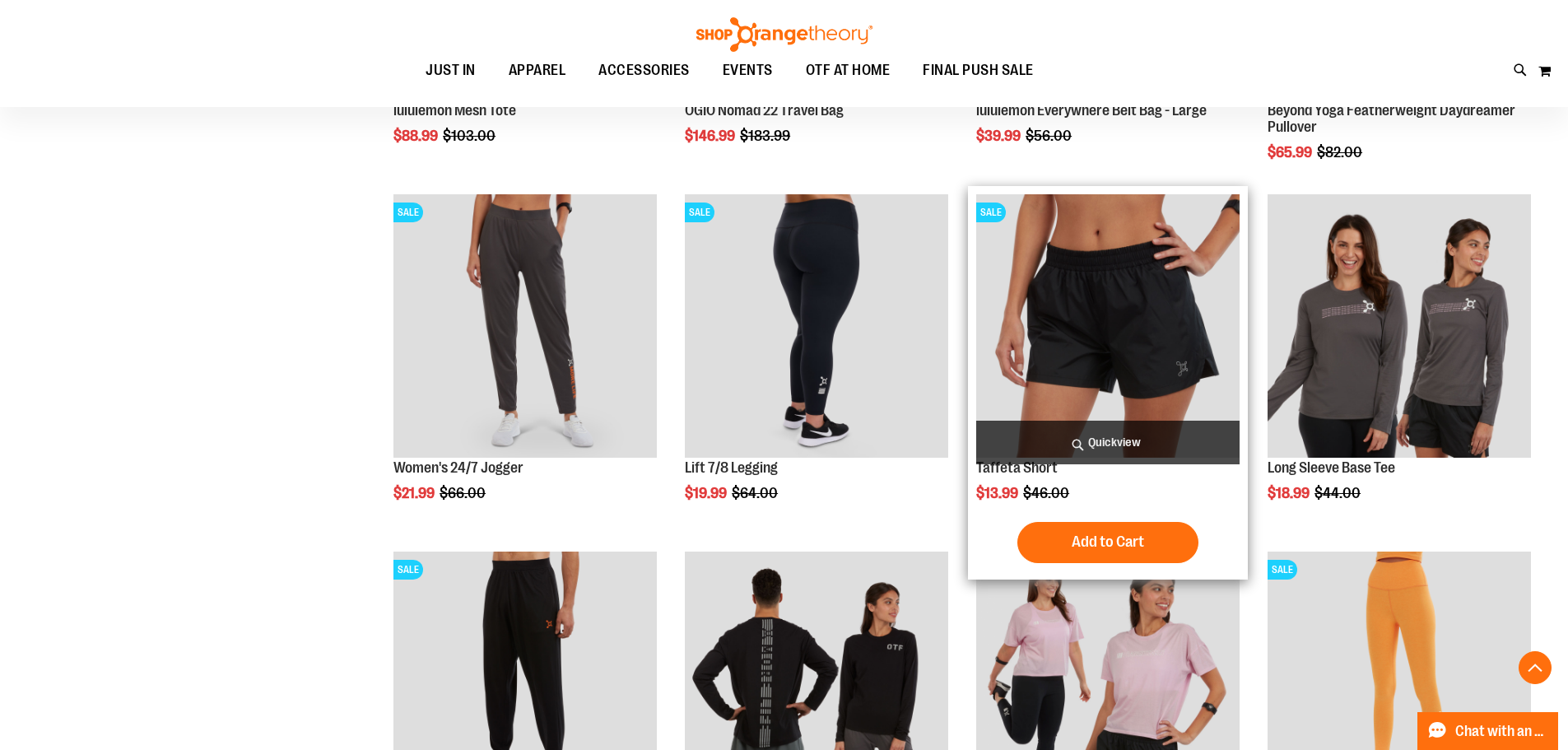
click at [1071, 442] on span "Quickview" at bounding box center [1107, 441] width 263 height 44
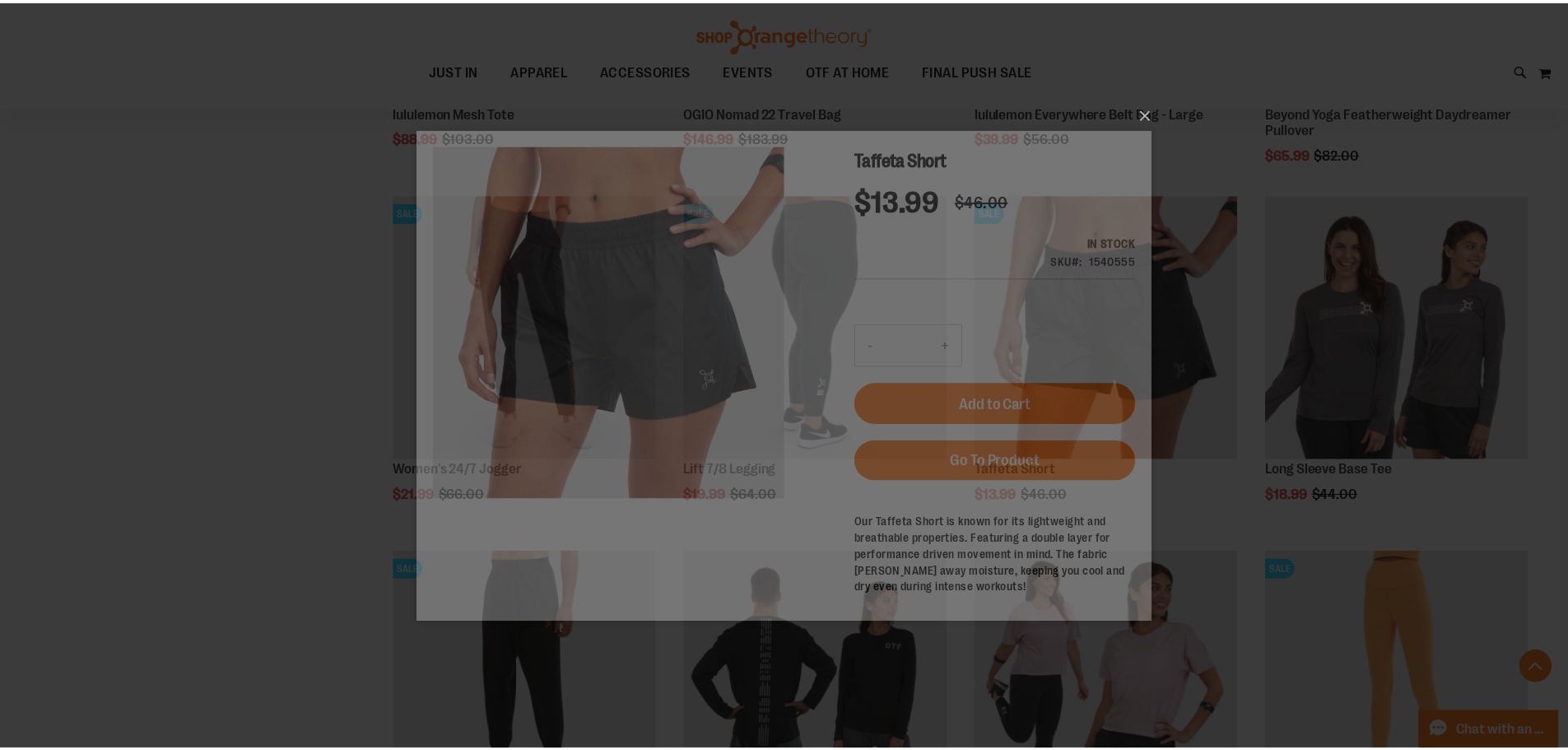
scroll to position [0, 0]
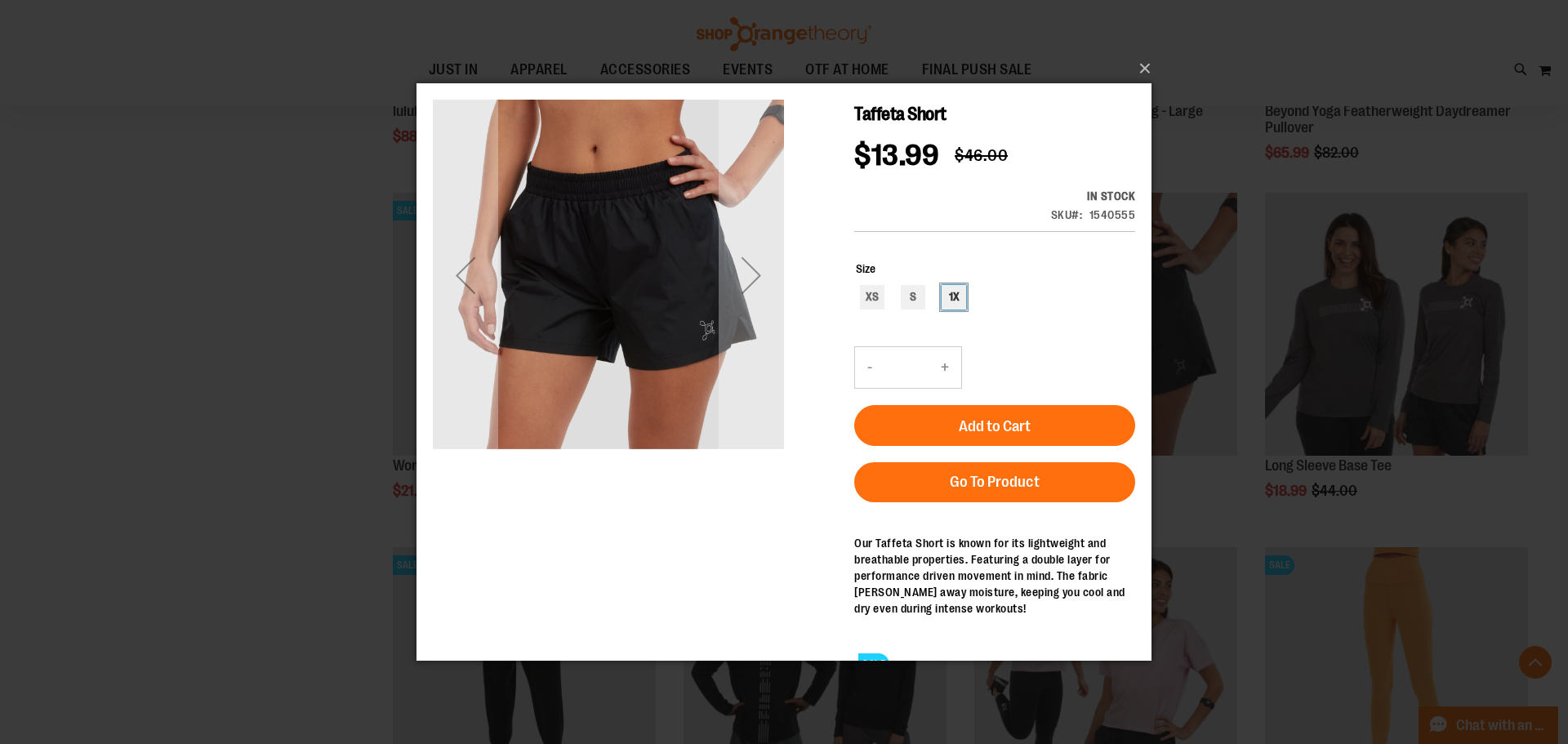
click at [949, 284] on div "1X" at bounding box center [954, 296] width 25 height 25
type input "***"
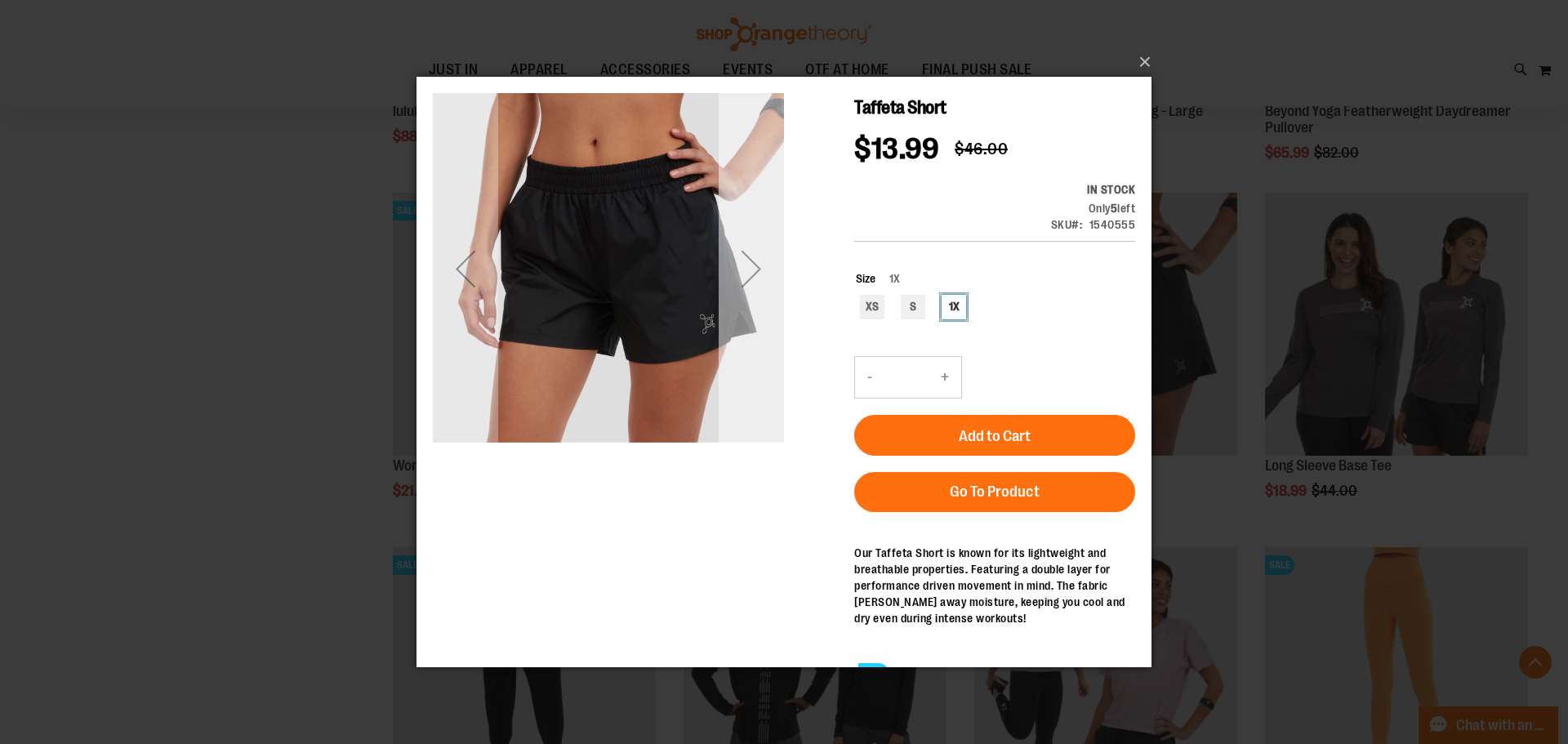
click at [750, 285] on div "Next" at bounding box center [751, 267] width 65 height 65
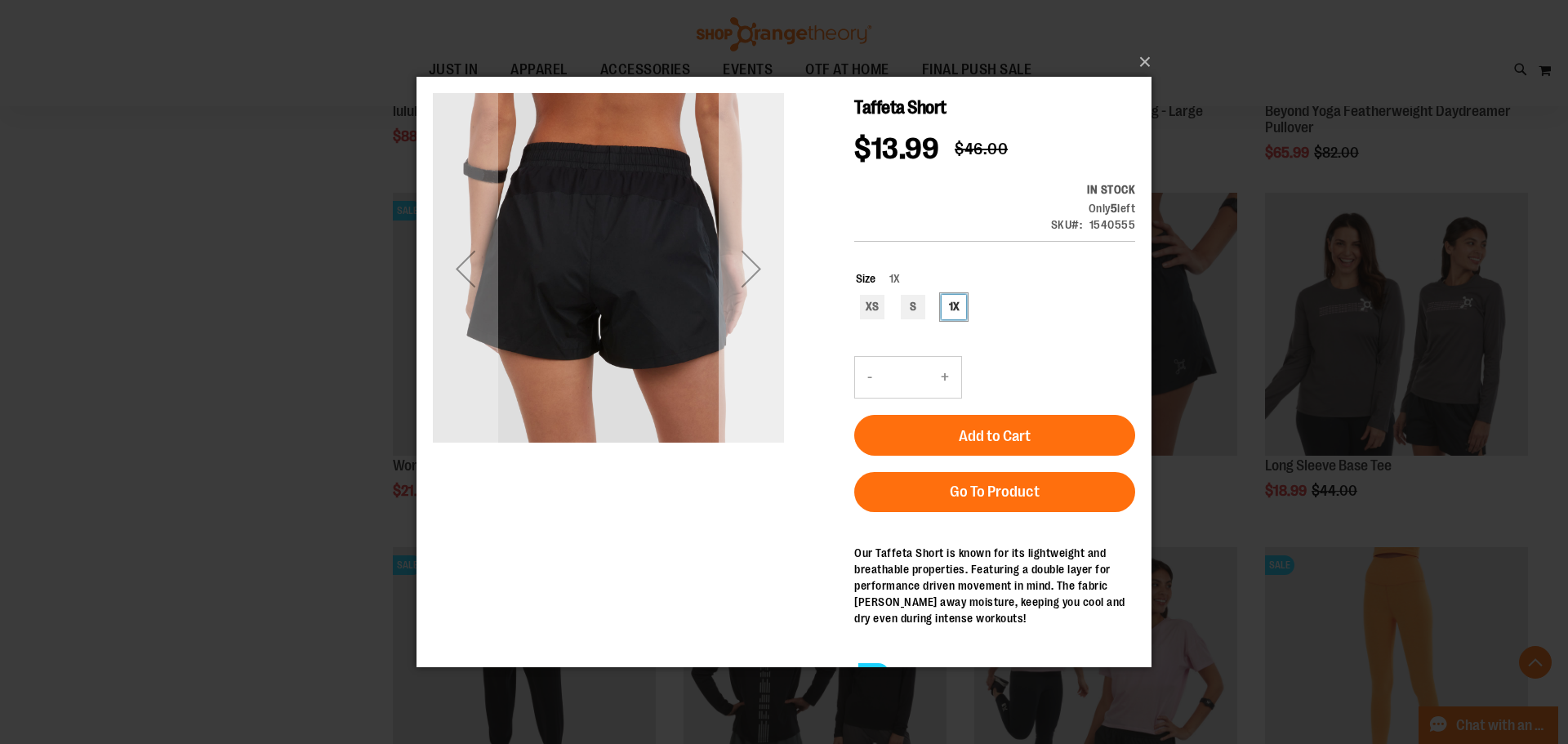
click at [750, 291] on div "Next" at bounding box center [751, 267] width 65 height 65
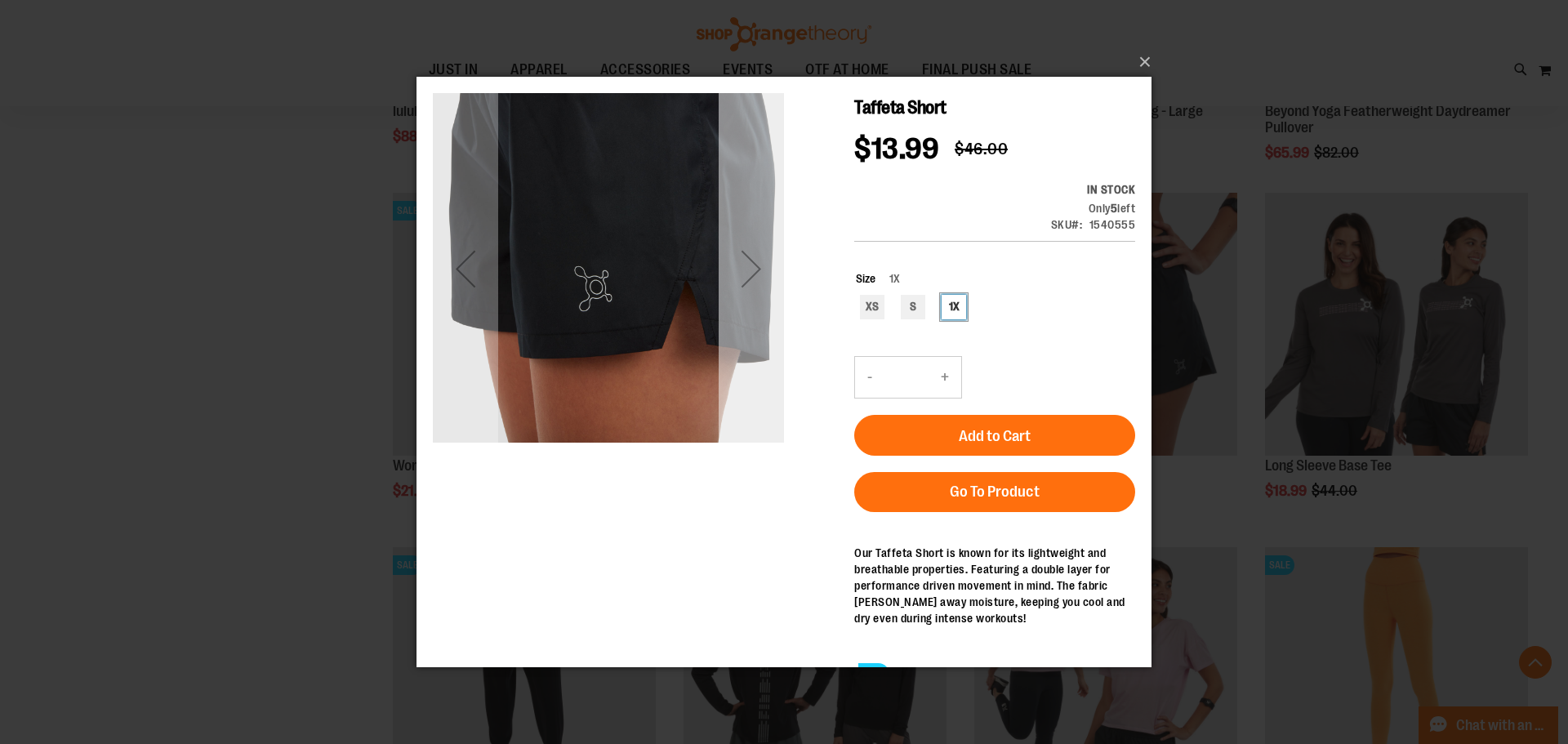
click at [758, 289] on div "Next" at bounding box center [751, 267] width 65 height 65
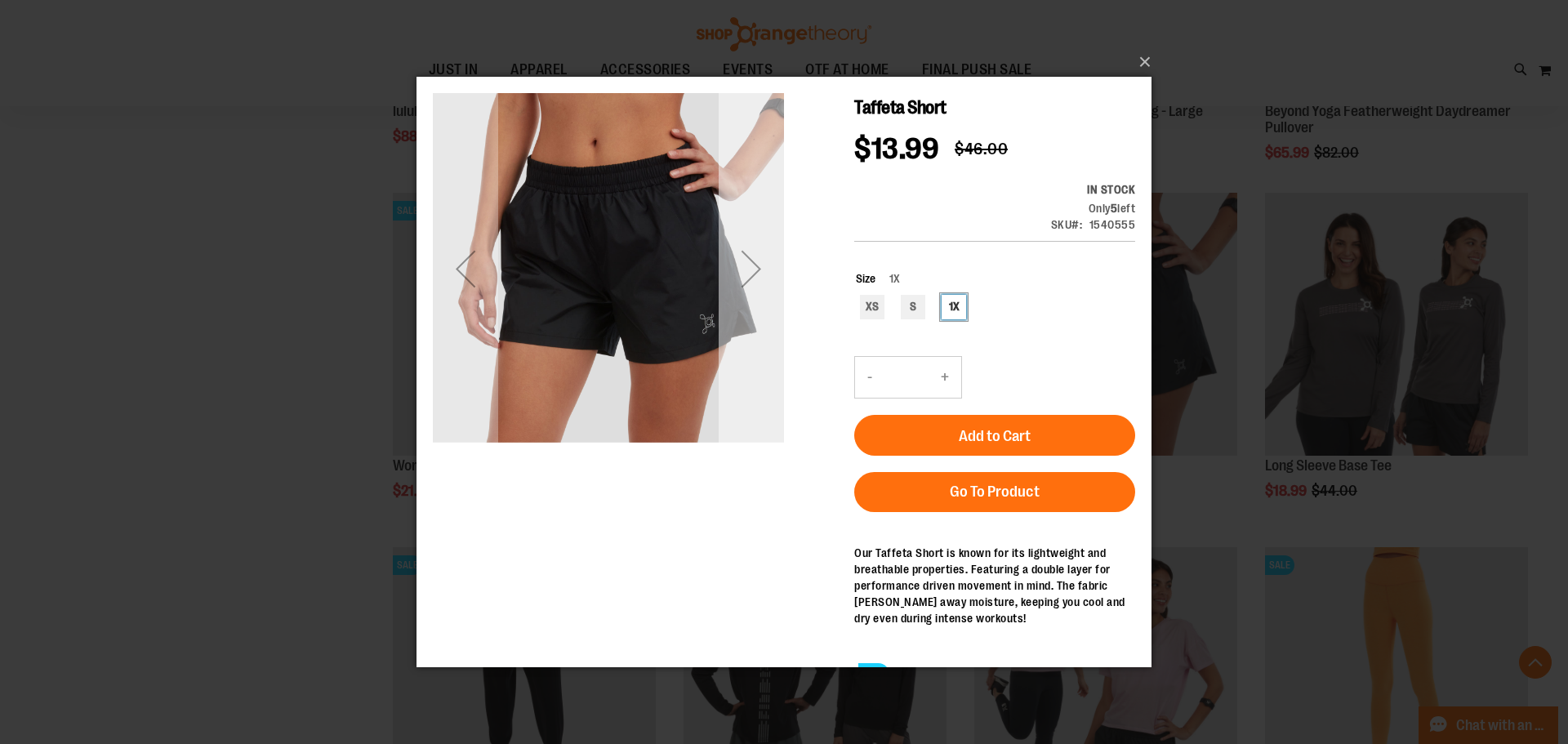
click at [758, 289] on div "Next" at bounding box center [751, 267] width 65 height 65
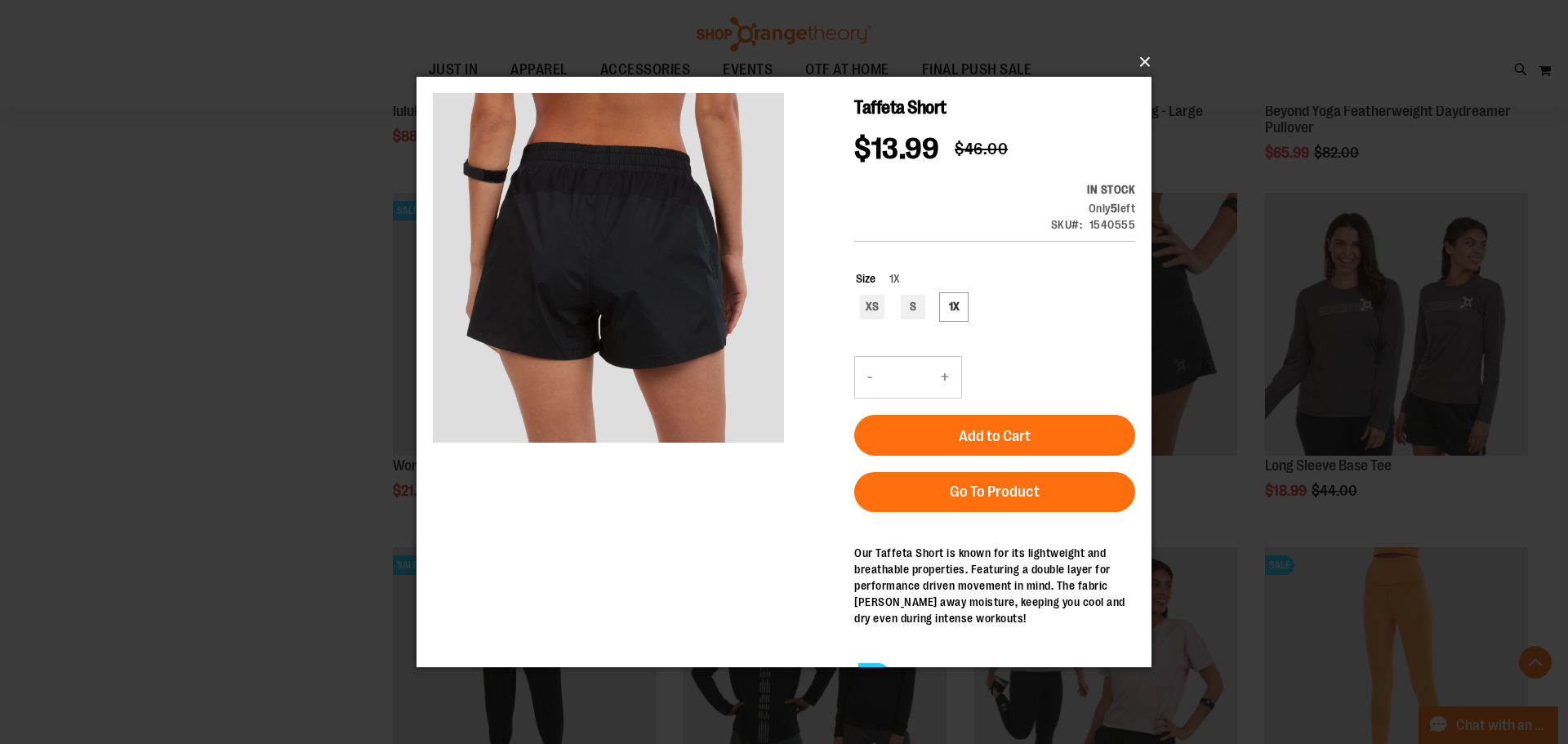
click at [1146, 65] on button "×" at bounding box center [789, 62] width 735 height 36
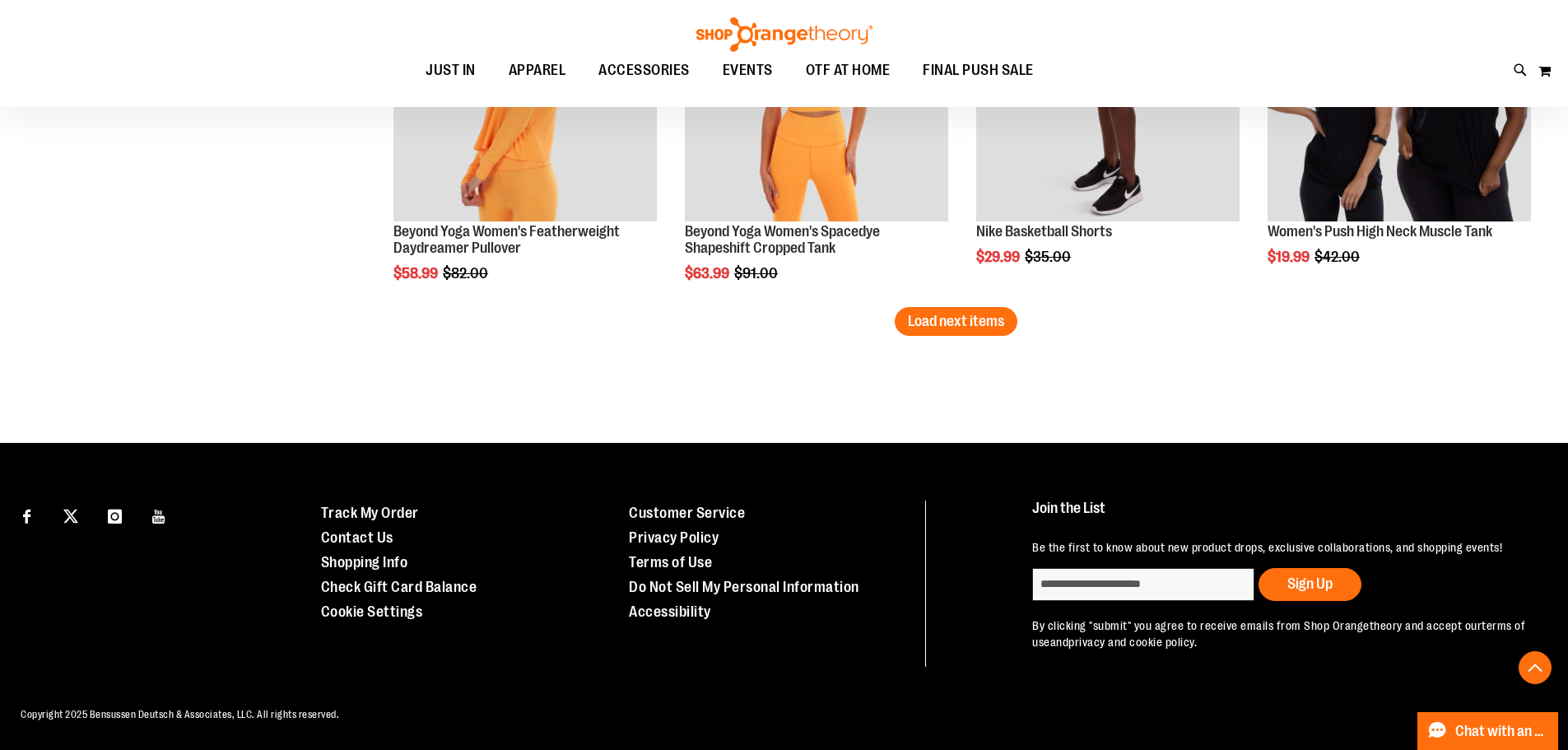
scroll to position [7185, 0]
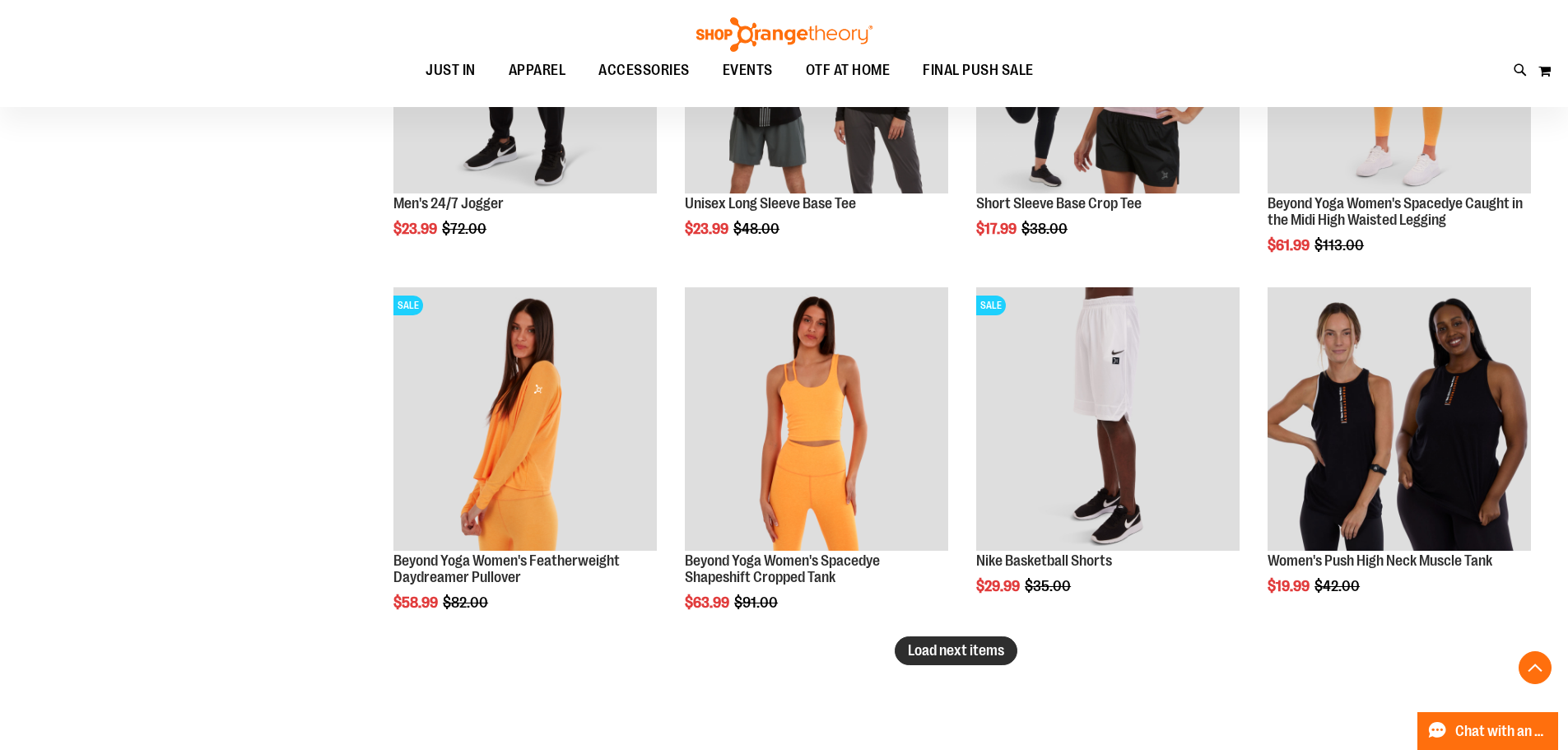
click at [939, 659] on button "Load next items" at bounding box center [956, 650] width 123 height 29
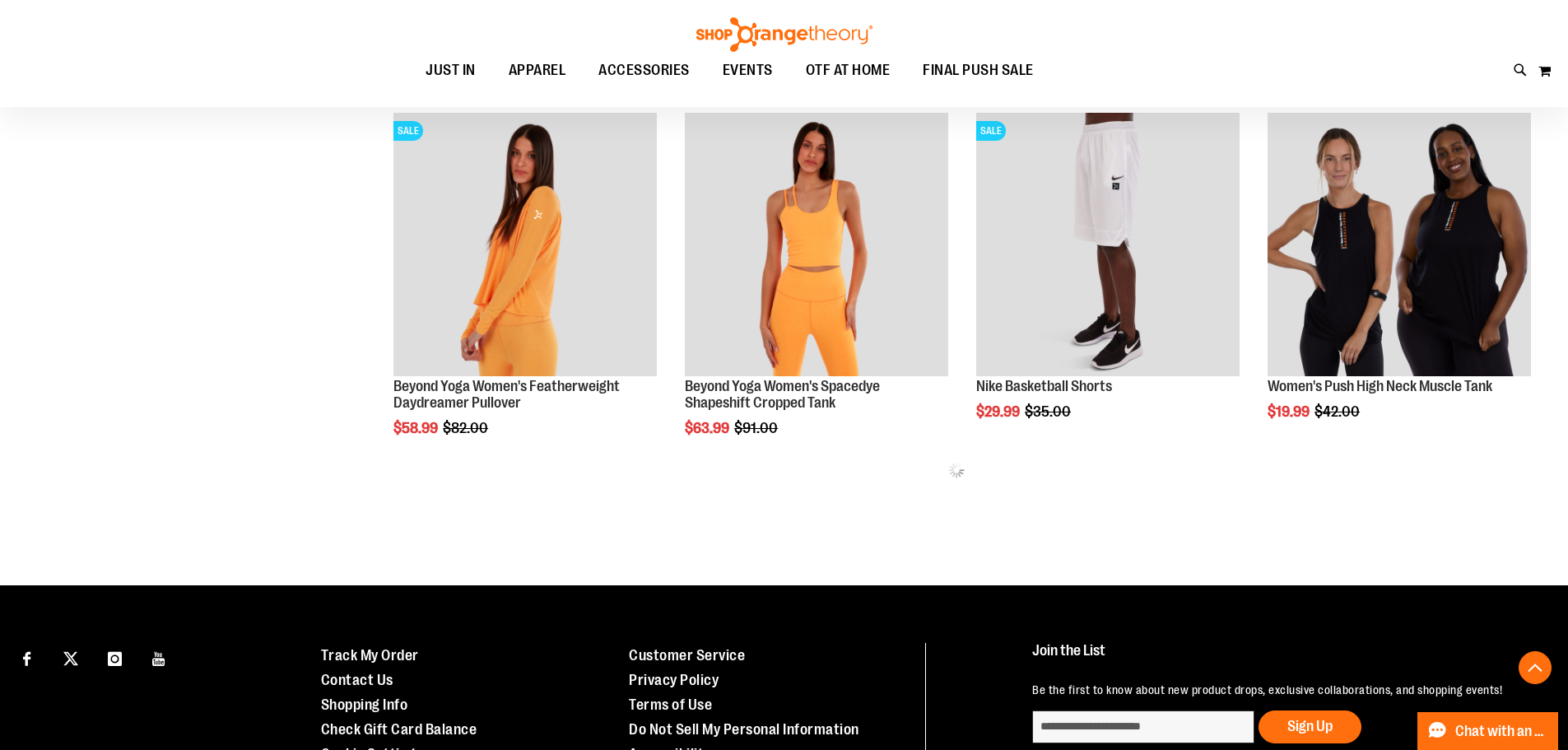
scroll to position [7173, 0]
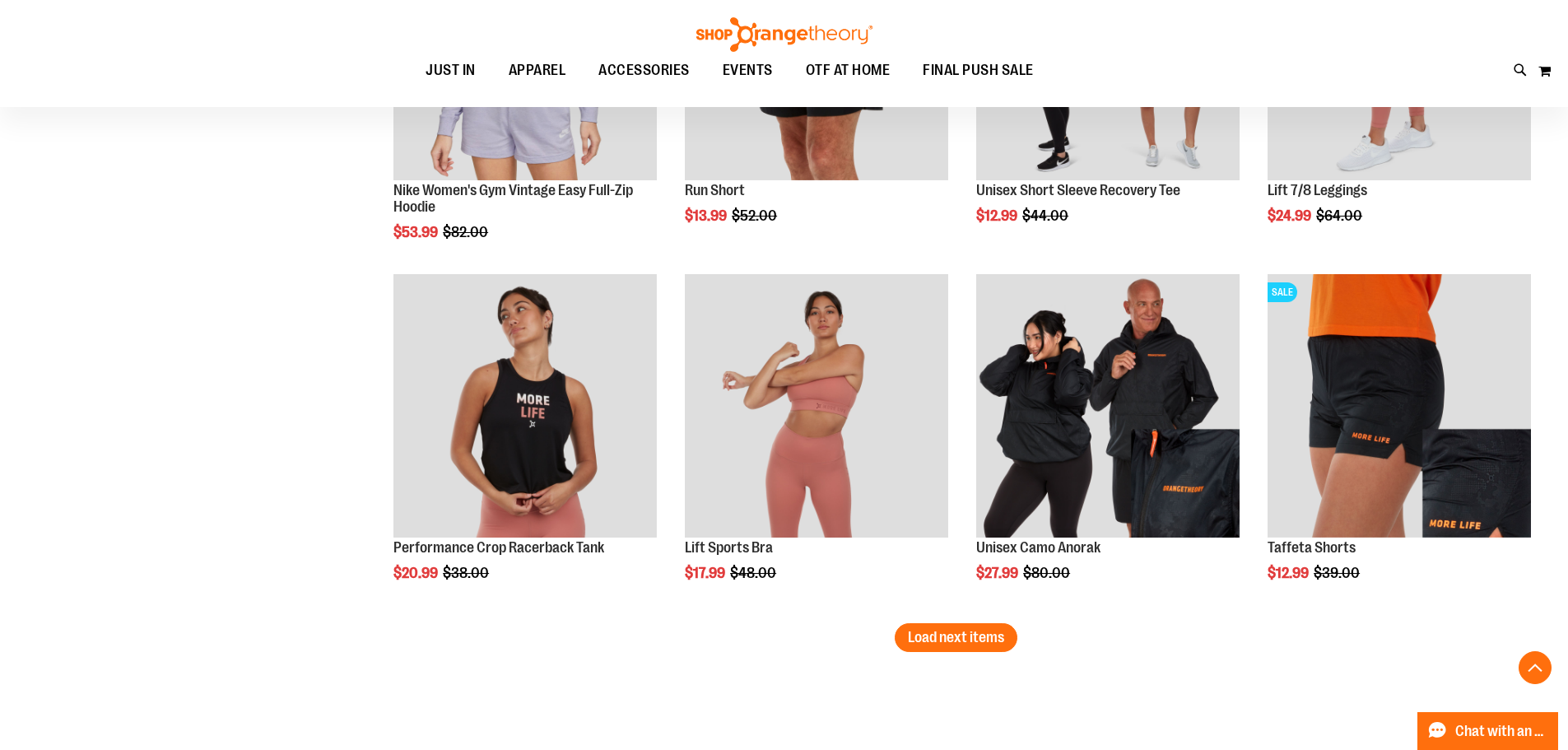
scroll to position [8270, 0]
click at [924, 635] on span "Load next items" at bounding box center [956, 637] width 97 height 17
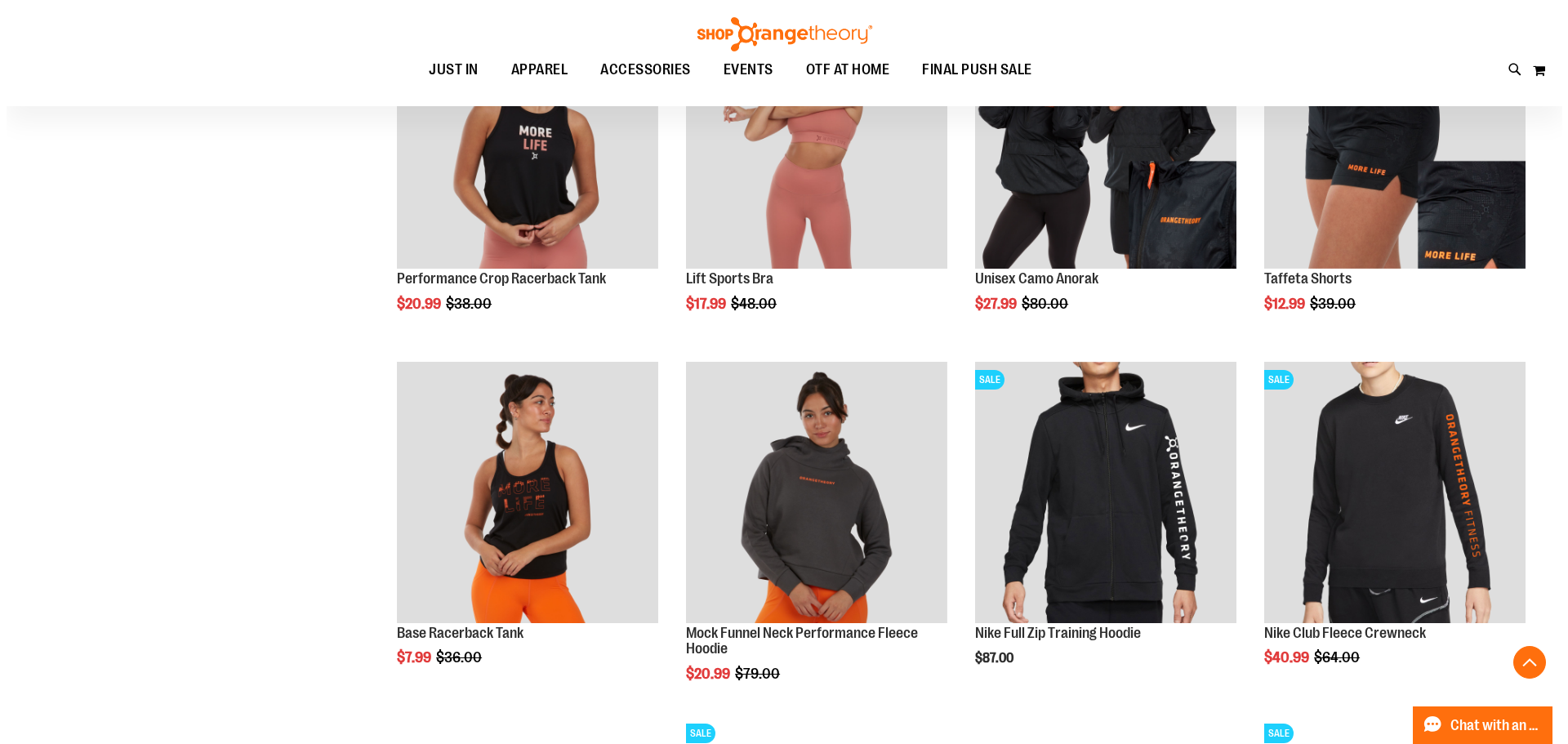
scroll to position [8504, 0]
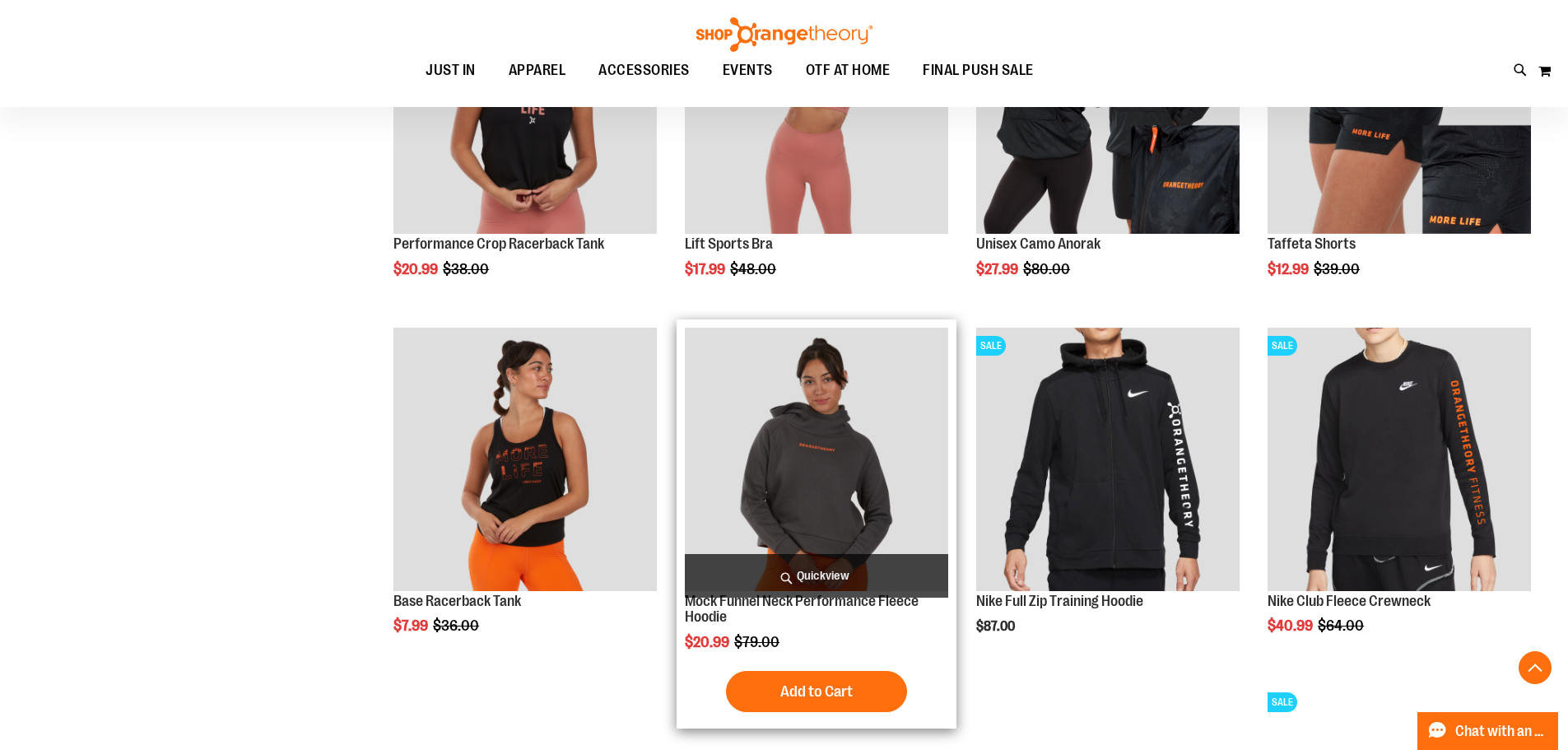
click at [754, 571] on span "Quickview" at bounding box center [816, 575] width 263 height 44
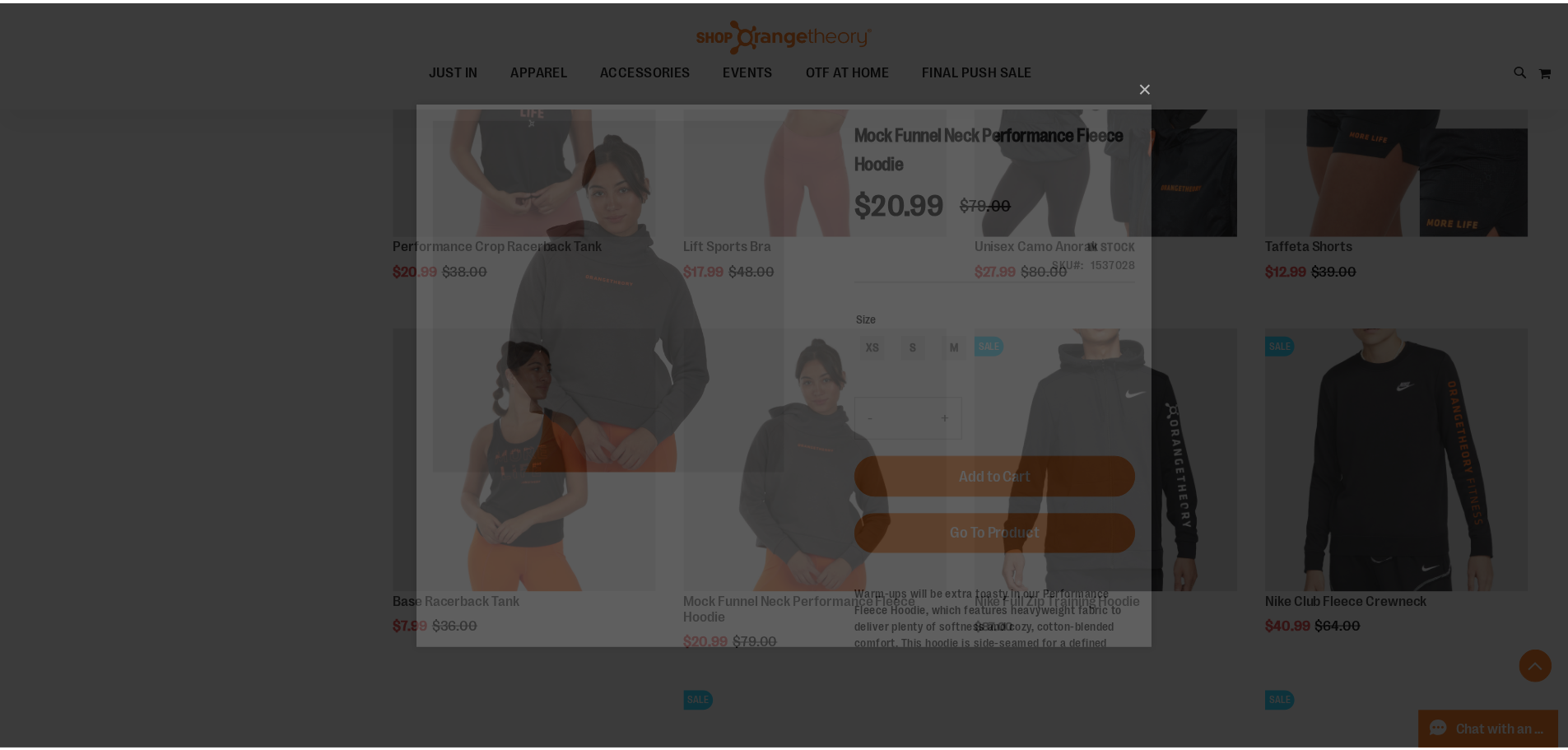
scroll to position [0, 0]
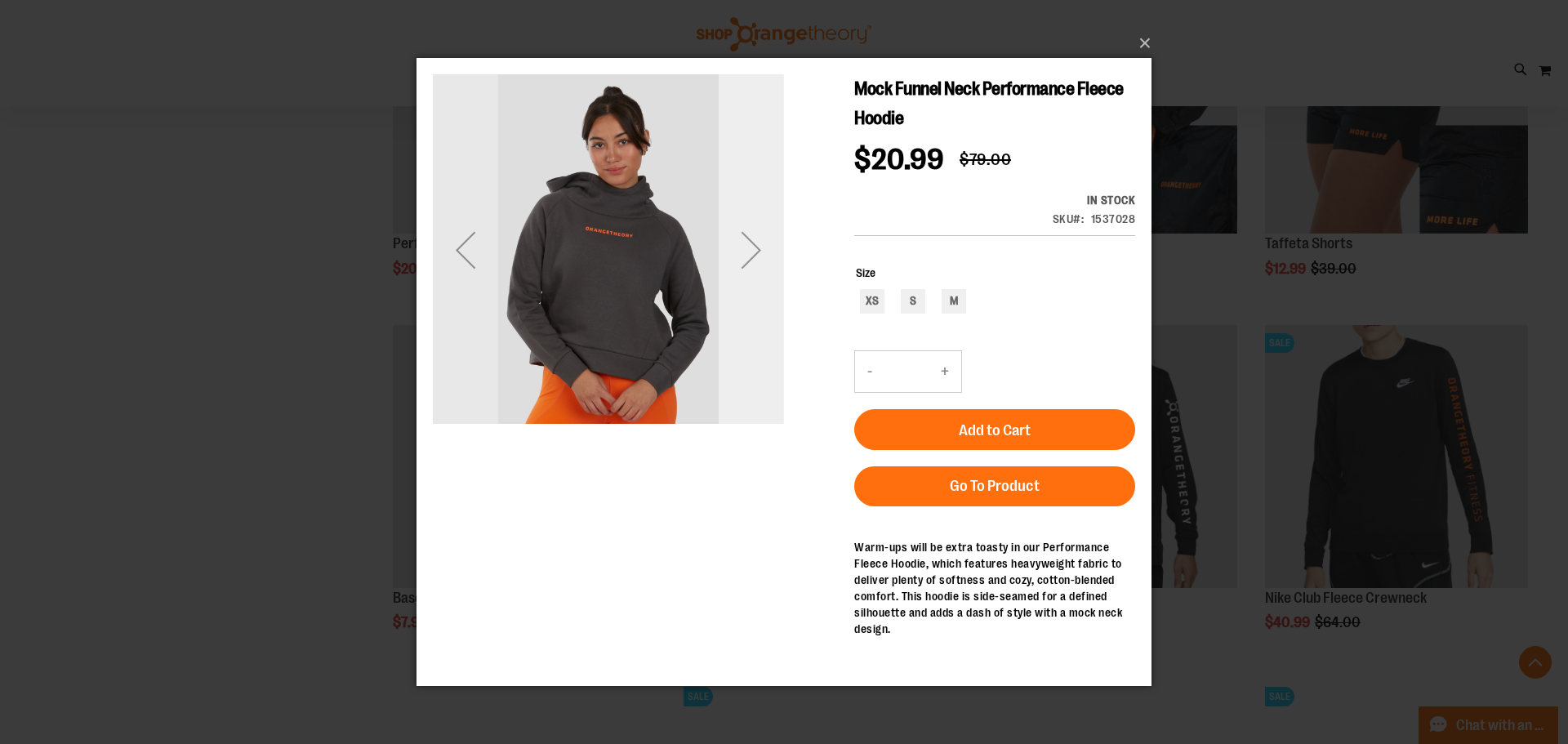
click at [759, 258] on div "Next" at bounding box center [751, 250] width 65 height 65
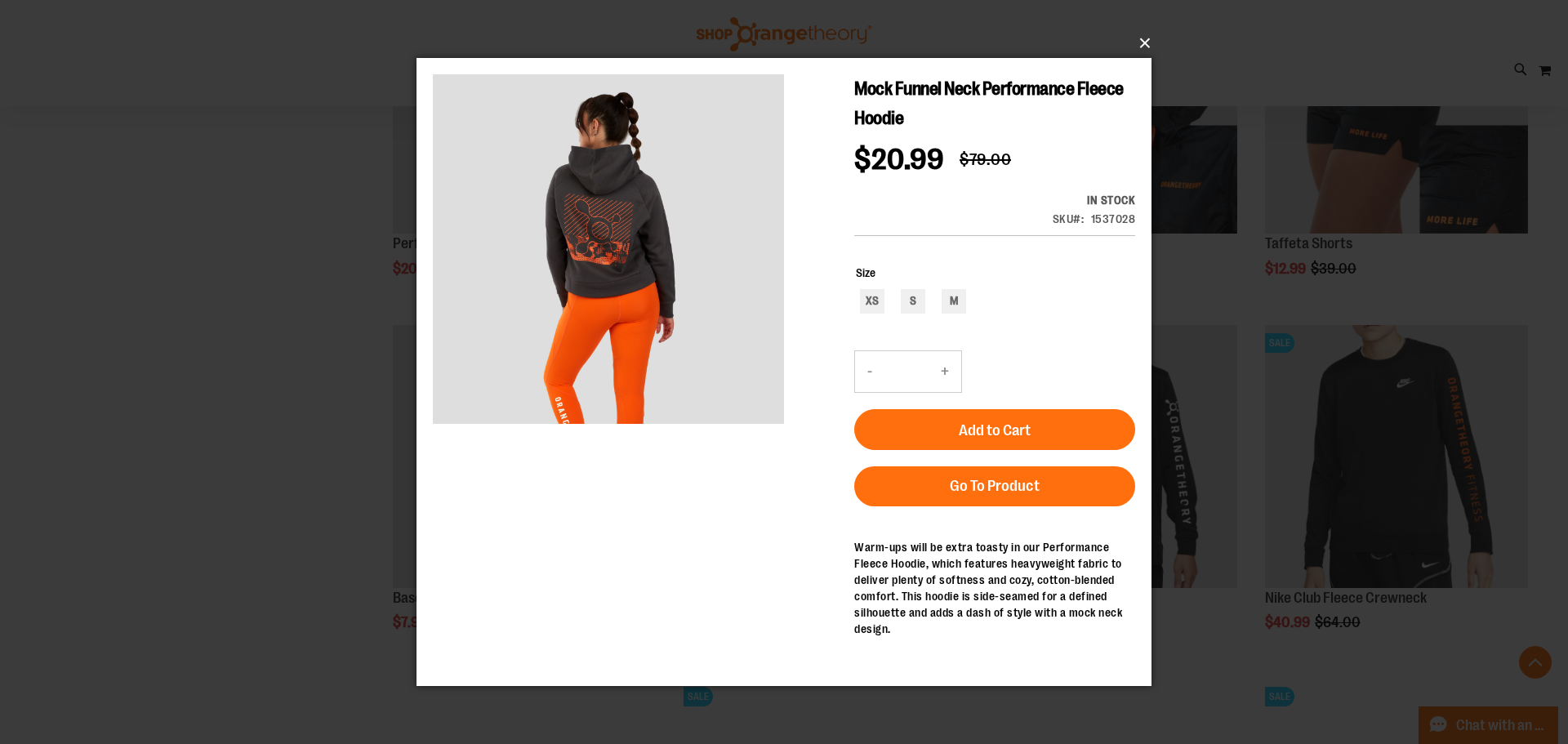
click at [1145, 33] on button "×" at bounding box center [789, 42] width 735 height 36
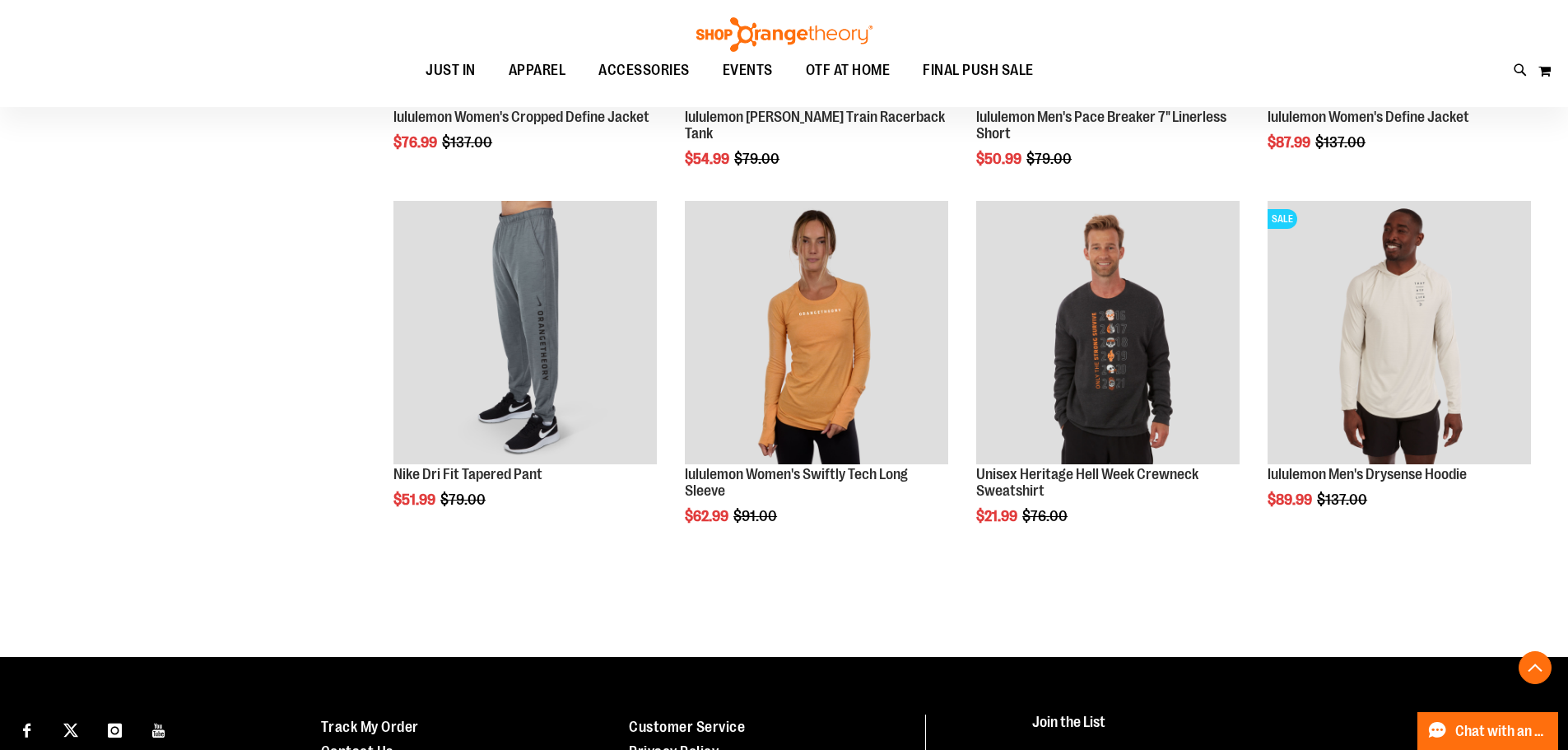
scroll to position [9560, 0]
